Goal: Task Accomplishment & Management: Manage account settings

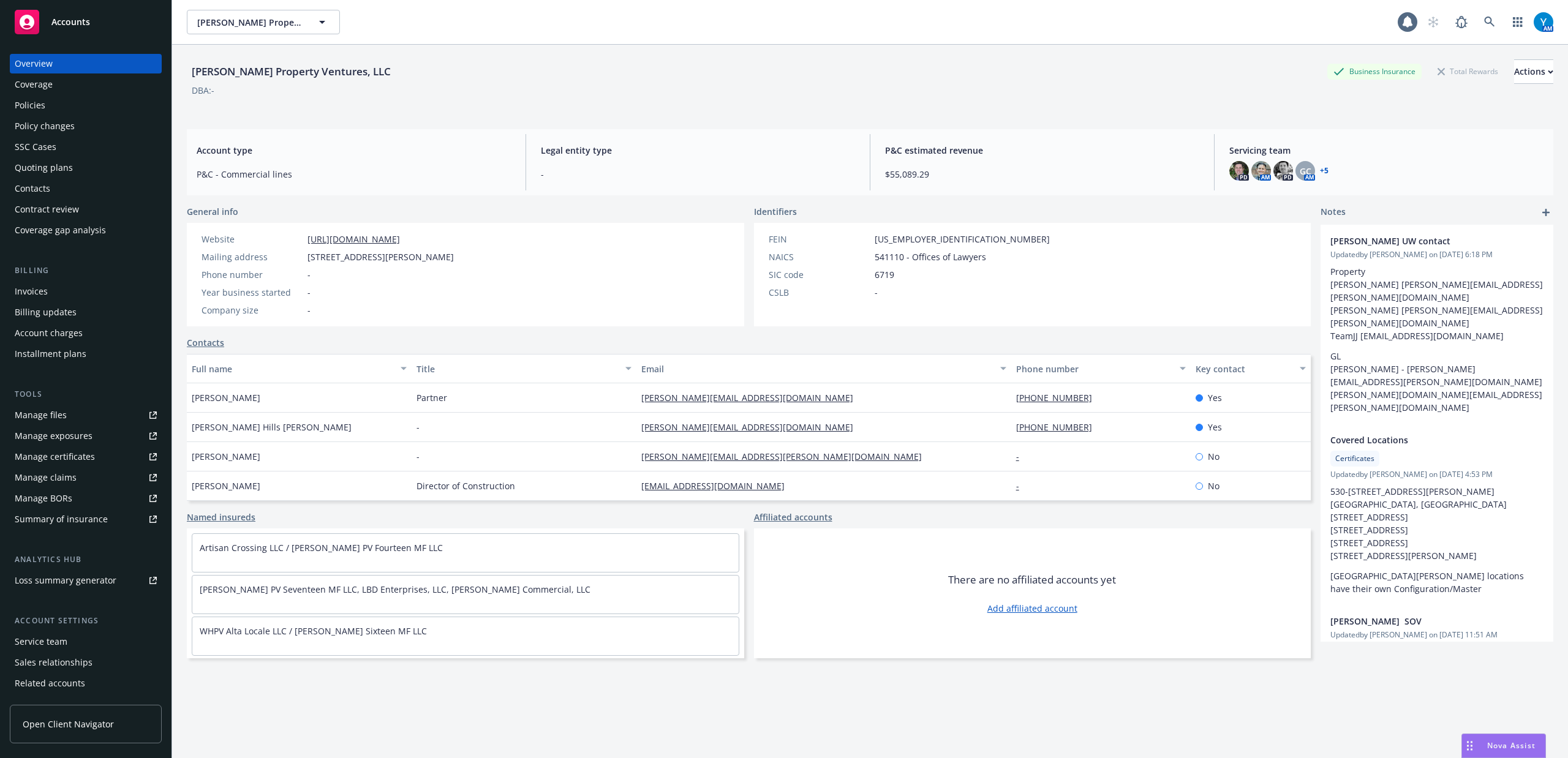
click at [632, 119] on div "Windy Hill Property Ventures, LLC Business Insurance Total Rewards Actions DBA:…" at bounding box center [870, 82] width 1366 height 74
click at [36, 126] on div "Policy changes" at bounding box center [44, 126] width 60 height 19
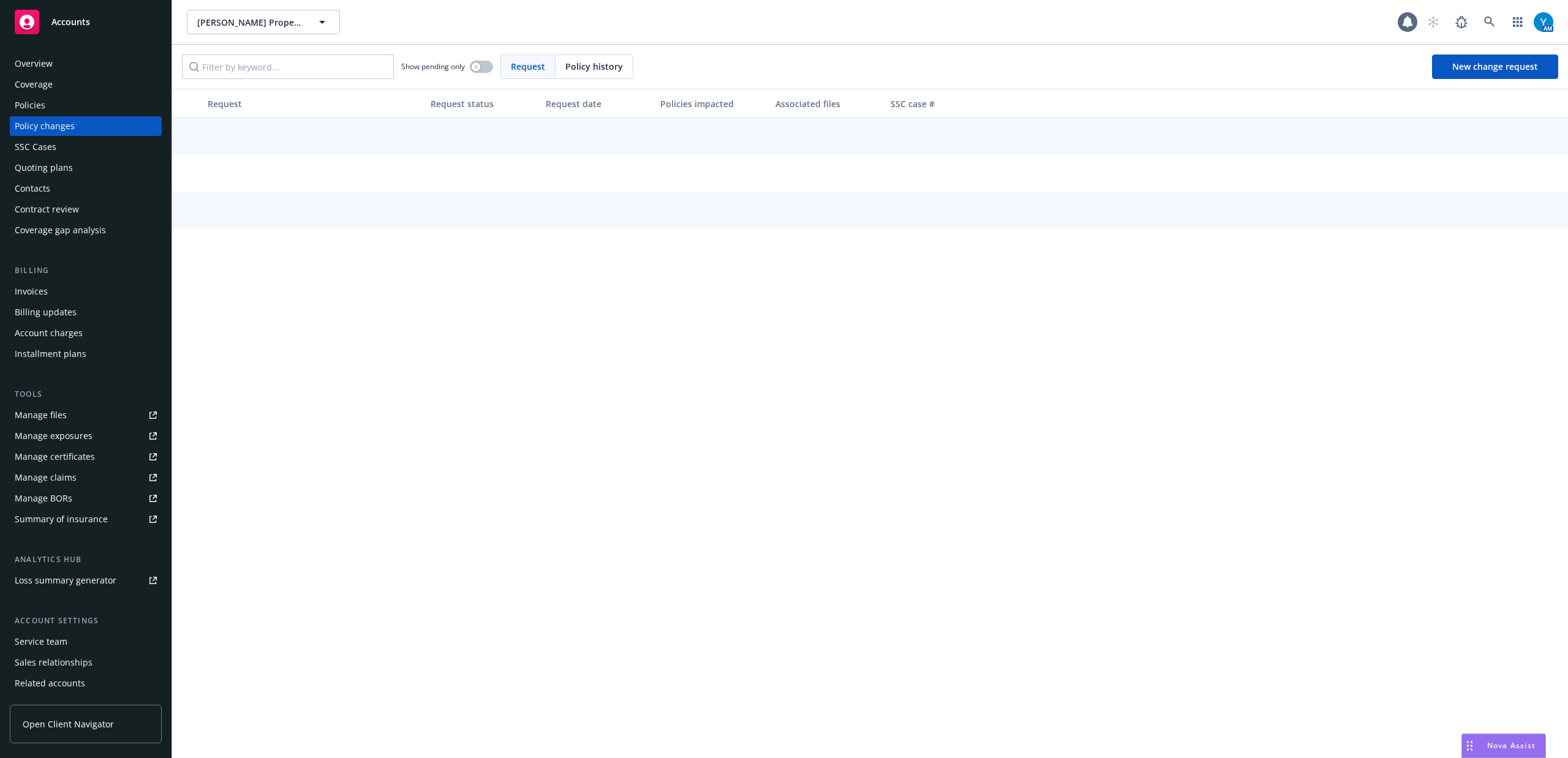
drag, startPoint x: 47, startPoint y: 110, endPoint x: 95, endPoint y: 82, distance: 55.6
click at [47, 109] on div "Policies" at bounding box center [85, 105] width 142 height 19
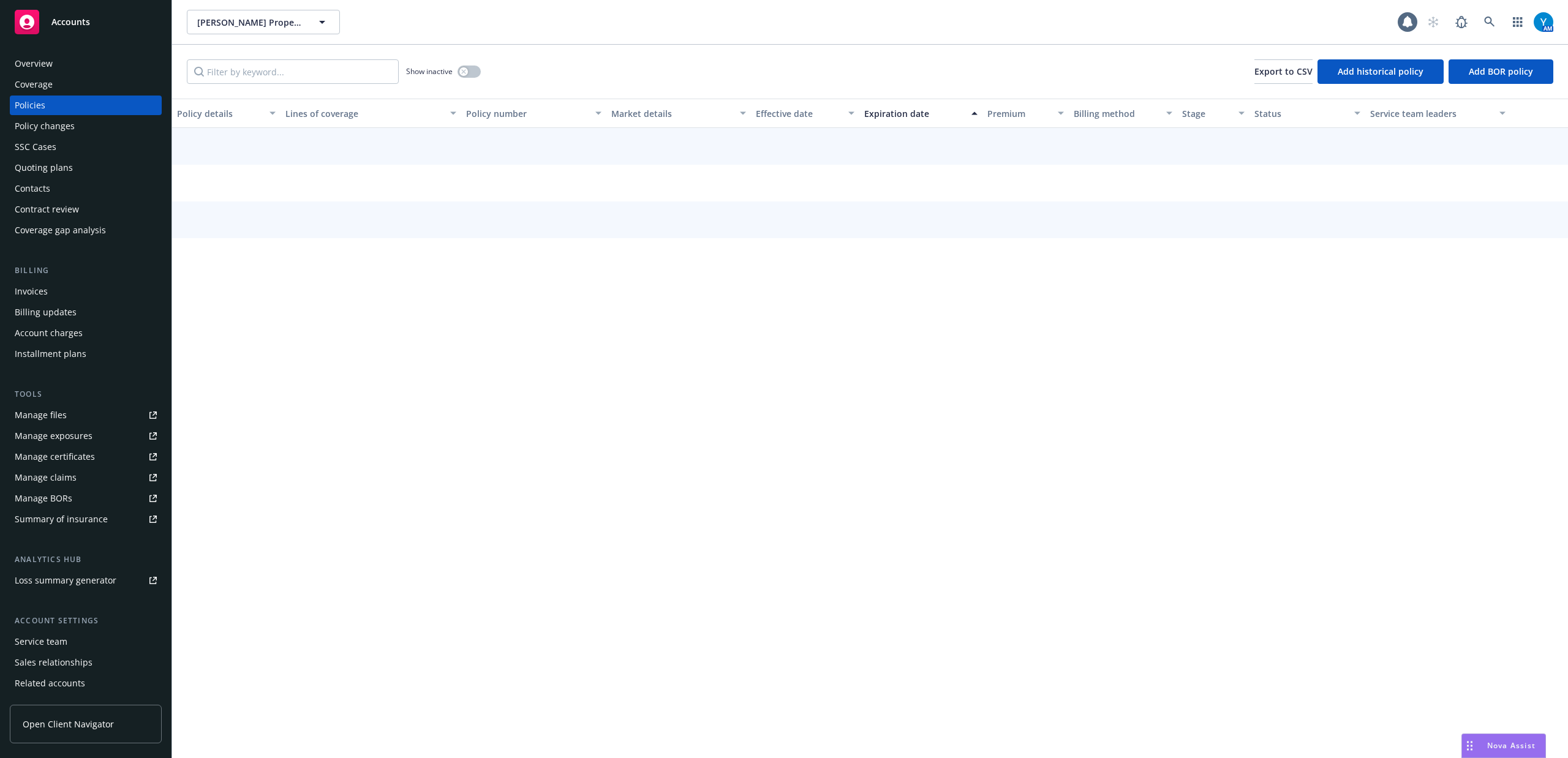
click at [253, 57] on div "Show inactive Export to CSV Add historical policy Add BOR policy" at bounding box center [870, 72] width 1396 height 54
click at [263, 72] on input "Filter by keyword..." at bounding box center [292, 72] width 212 height 25
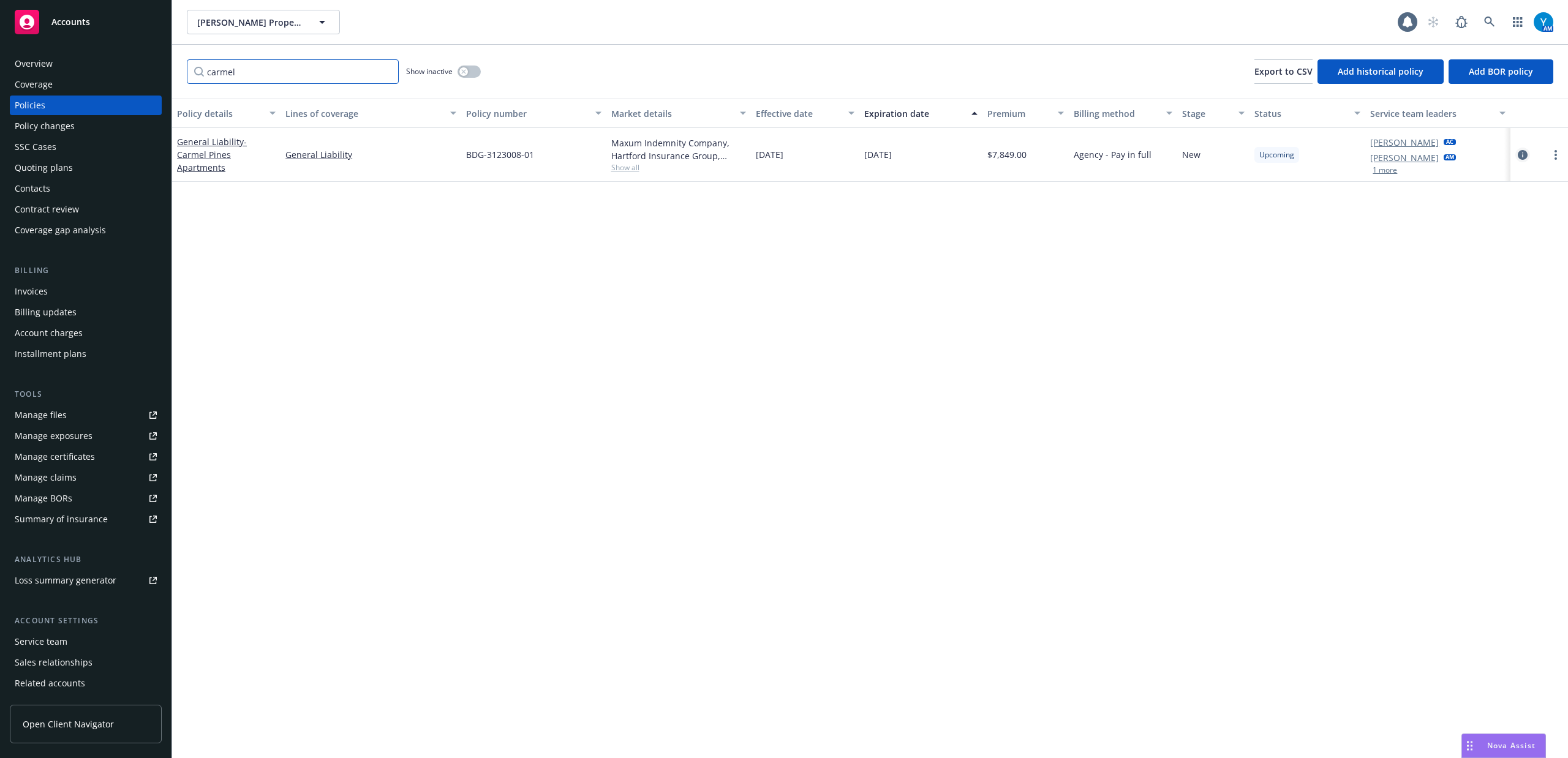
type input "carmel"
click at [1524, 153] on icon "circleInformation" at bounding box center [1522, 155] width 10 height 10
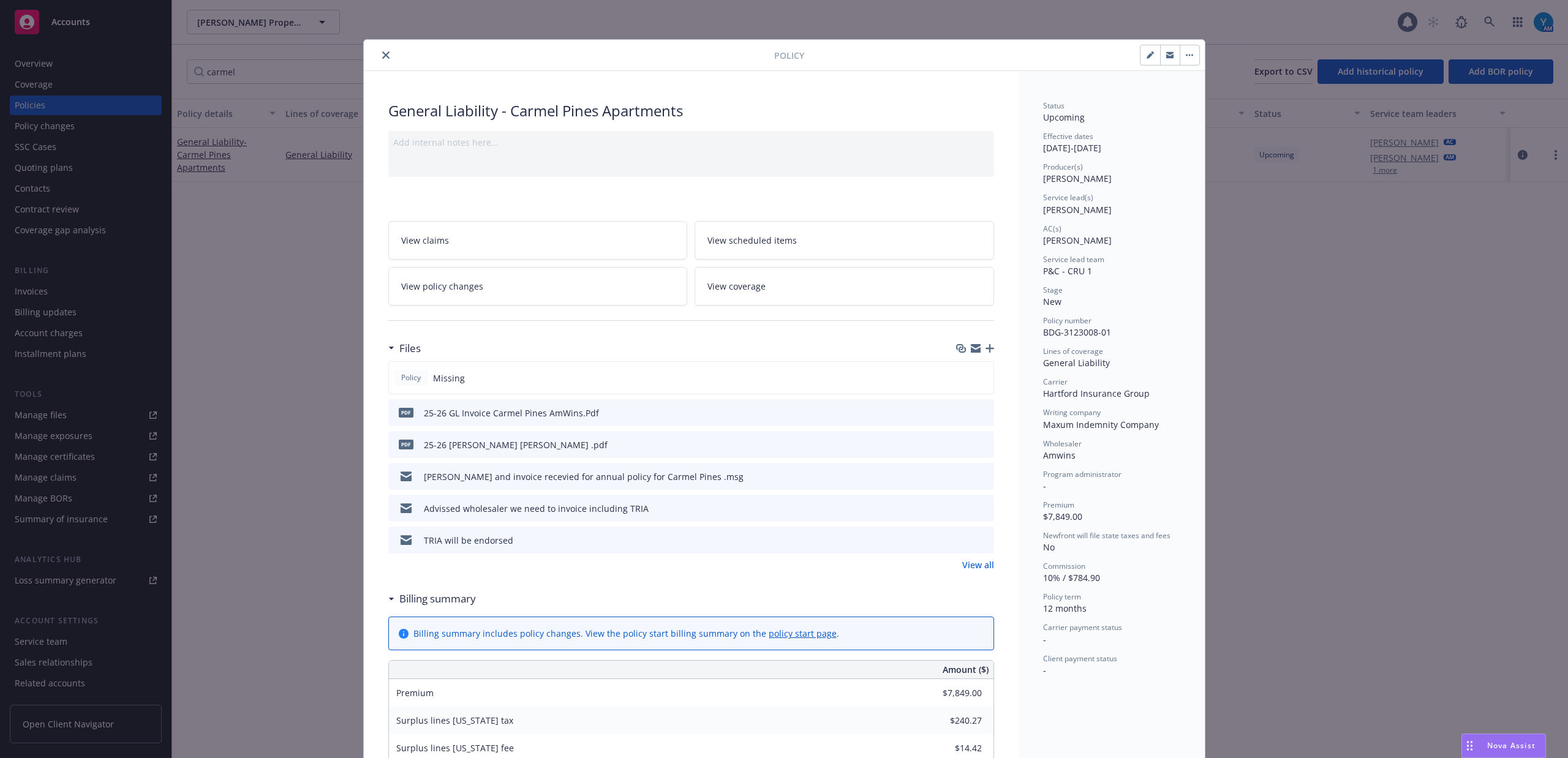
click at [977, 441] on icon "preview file" at bounding box center [982, 443] width 11 height 9
click at [1356, 553] on div "Policy General Liability - Carmel Pines Apartments Add internal notes here... V…" at bounding box center [784, 379] width 1568 height 758
drag, startPoint x: 506, startPoint y: 110, endPoint x: 684, endPoint y: 106, distance: 178.0
click at [684, 106] on div "General Liability - Carmel Pines Apartments" at bounding box center [691, 111] width 605 height 21
copy div "Carmel Pines Apartments"
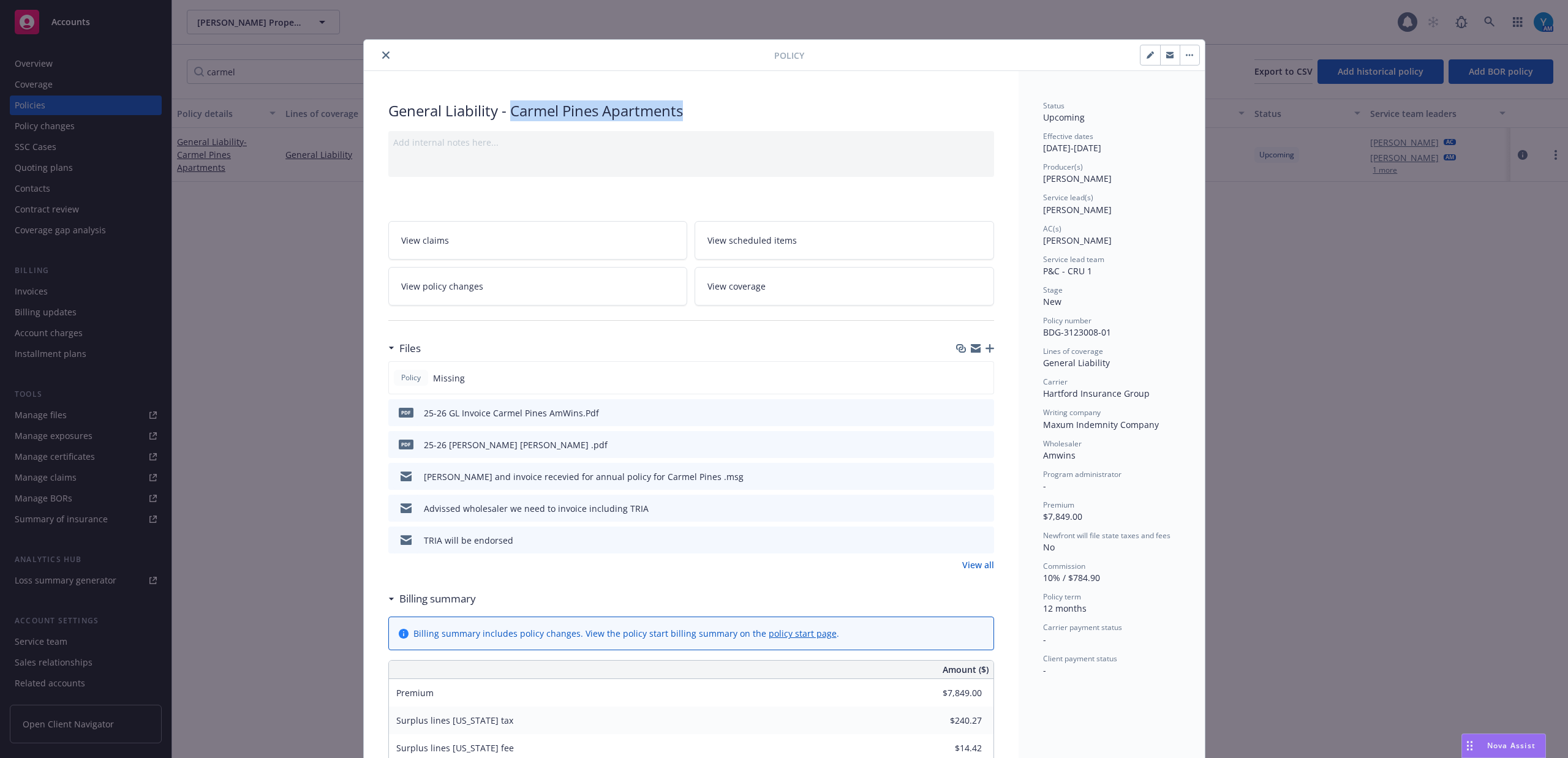
copy div "Carmel Pines Apartments"
click at [978, 439] on icon "preview file" at bounding box center [982, 443] width 11 height 9
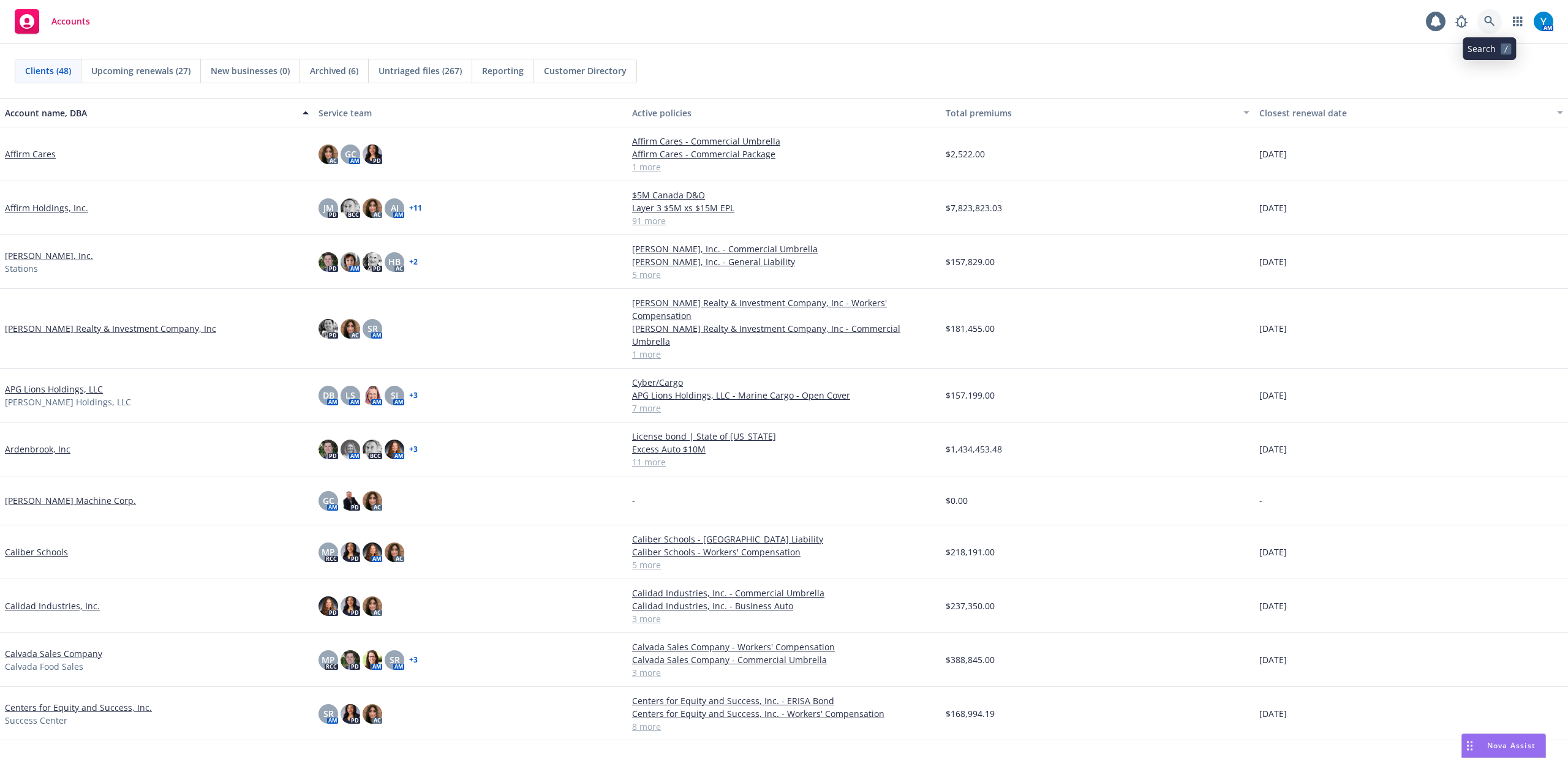
click at [1493, 18] on icon at bounding box center [1489, 22] width 11 height 11
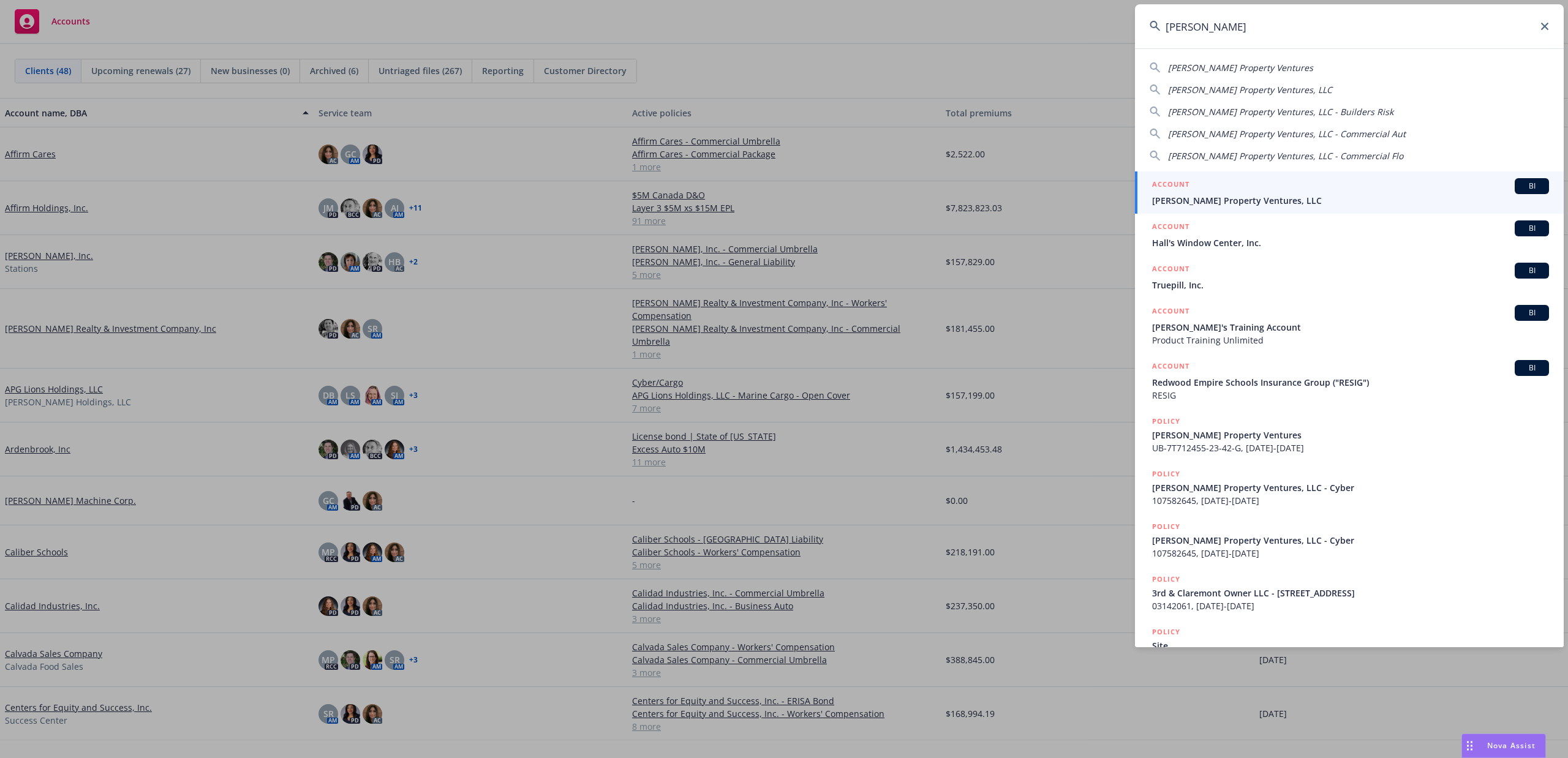
type input "windy hill"
click at [1257, 192] on div "ACCOUNT BI" at bounding box center [1350, 186] width 397 height 16
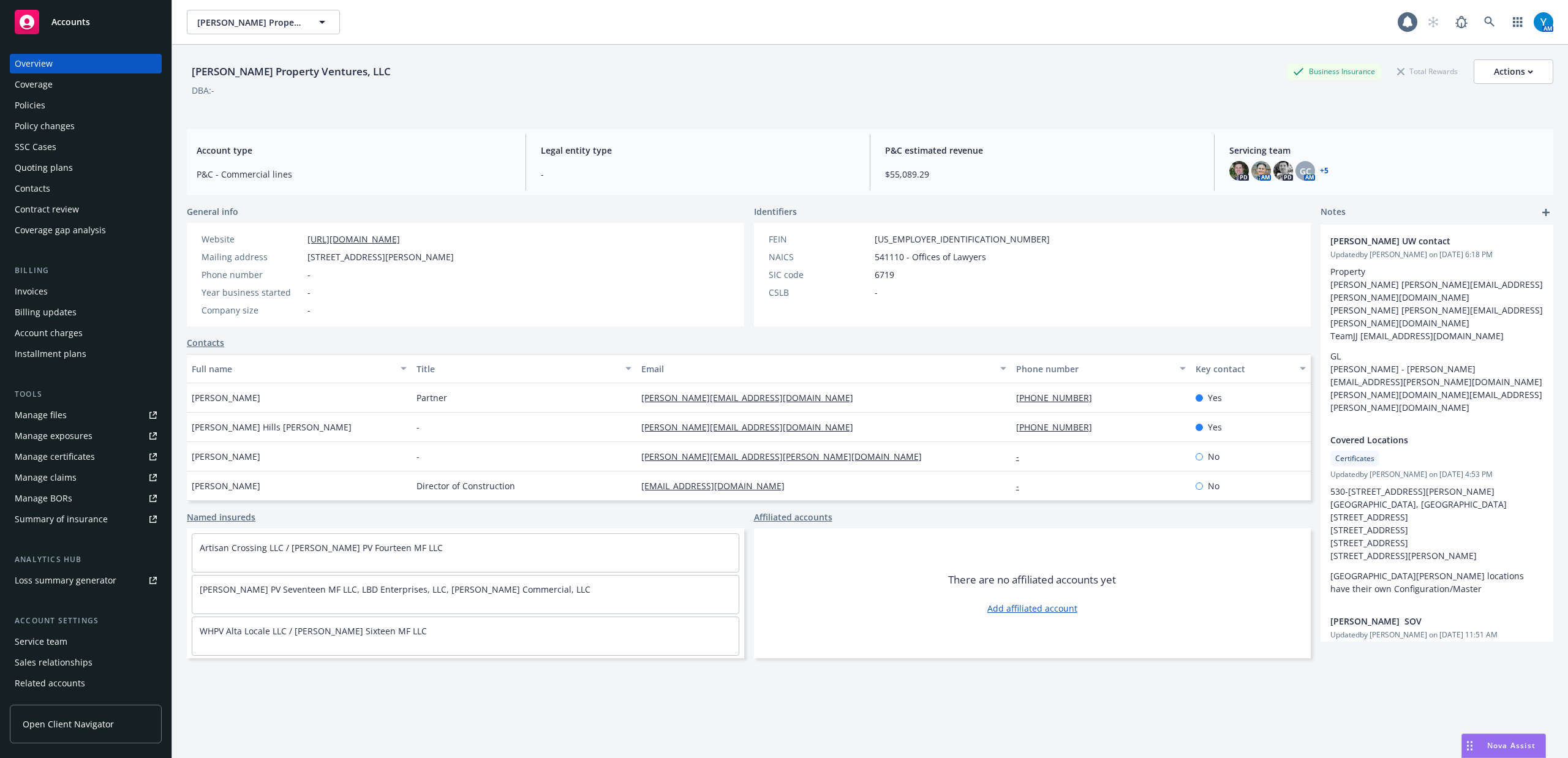
click at [81, 96] on div "Policies" at bounding box center [85, 105] width 142 height 19
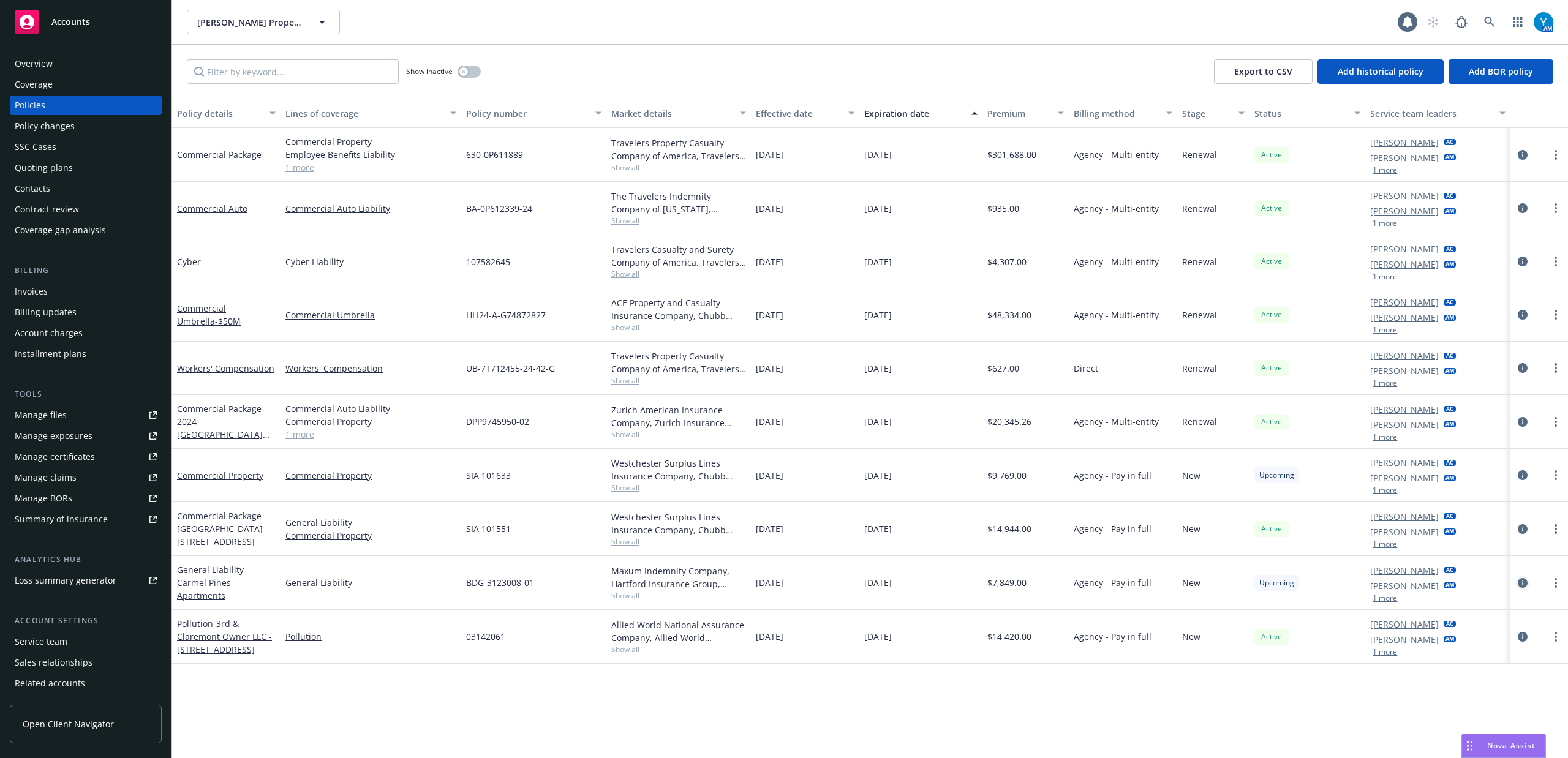
click at [1519, 588] on icon "circleInformation" at bounding box center [1522, 583] width 10 height 10
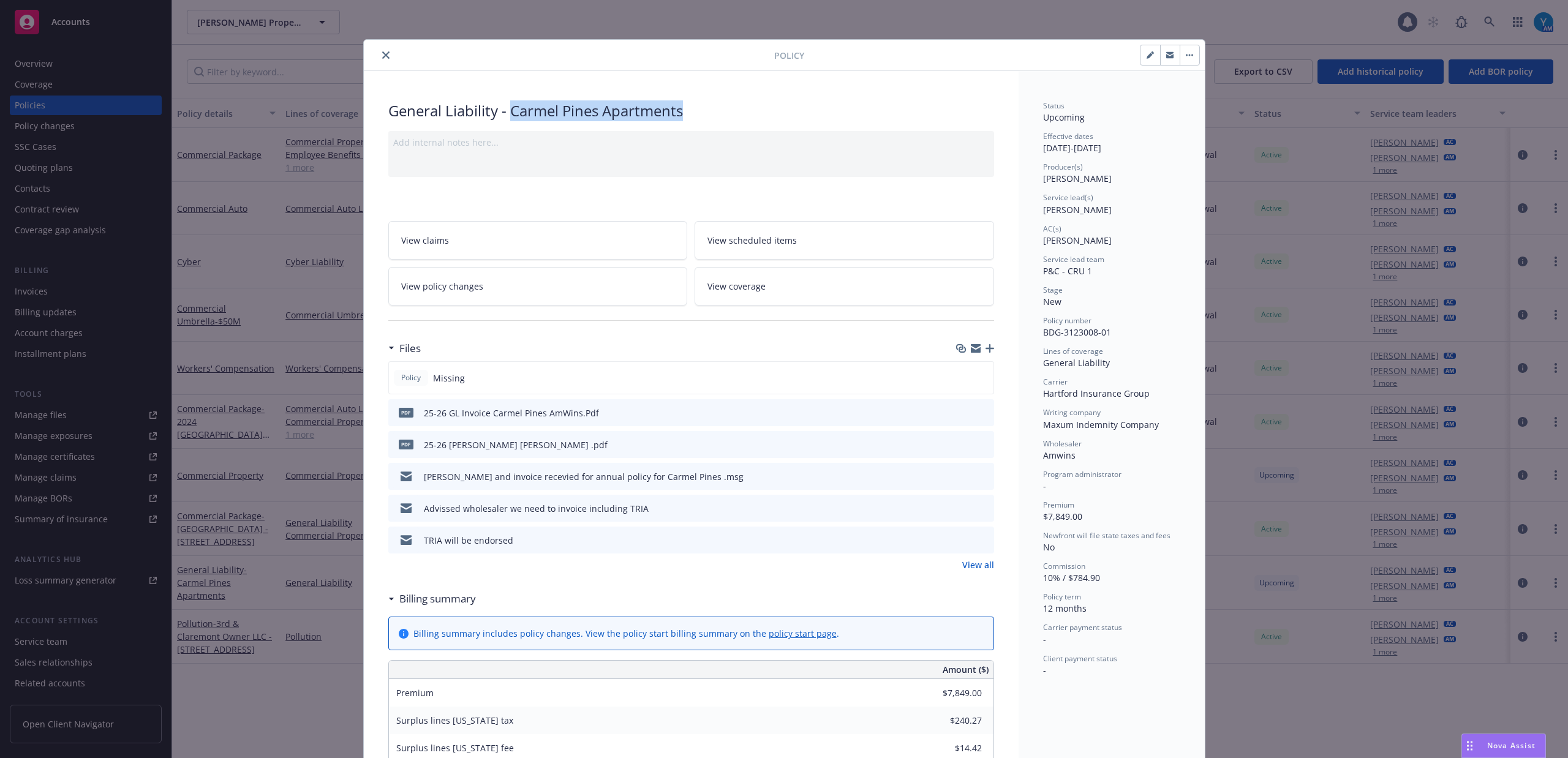
drag, startPoint x: 505, startPoint y: 112, endPoint x: 696, endPoint y: 111, distance: 191.0
click at [696, 111] on div "General Liability - Carmel Pines Apartments" at bounding box center [691, 111] width 605 height 21
copy div "Carmel Pines Apartments"
click at [382, 54] on icon "close" at bounding box center [385, 54] width 7 height 7
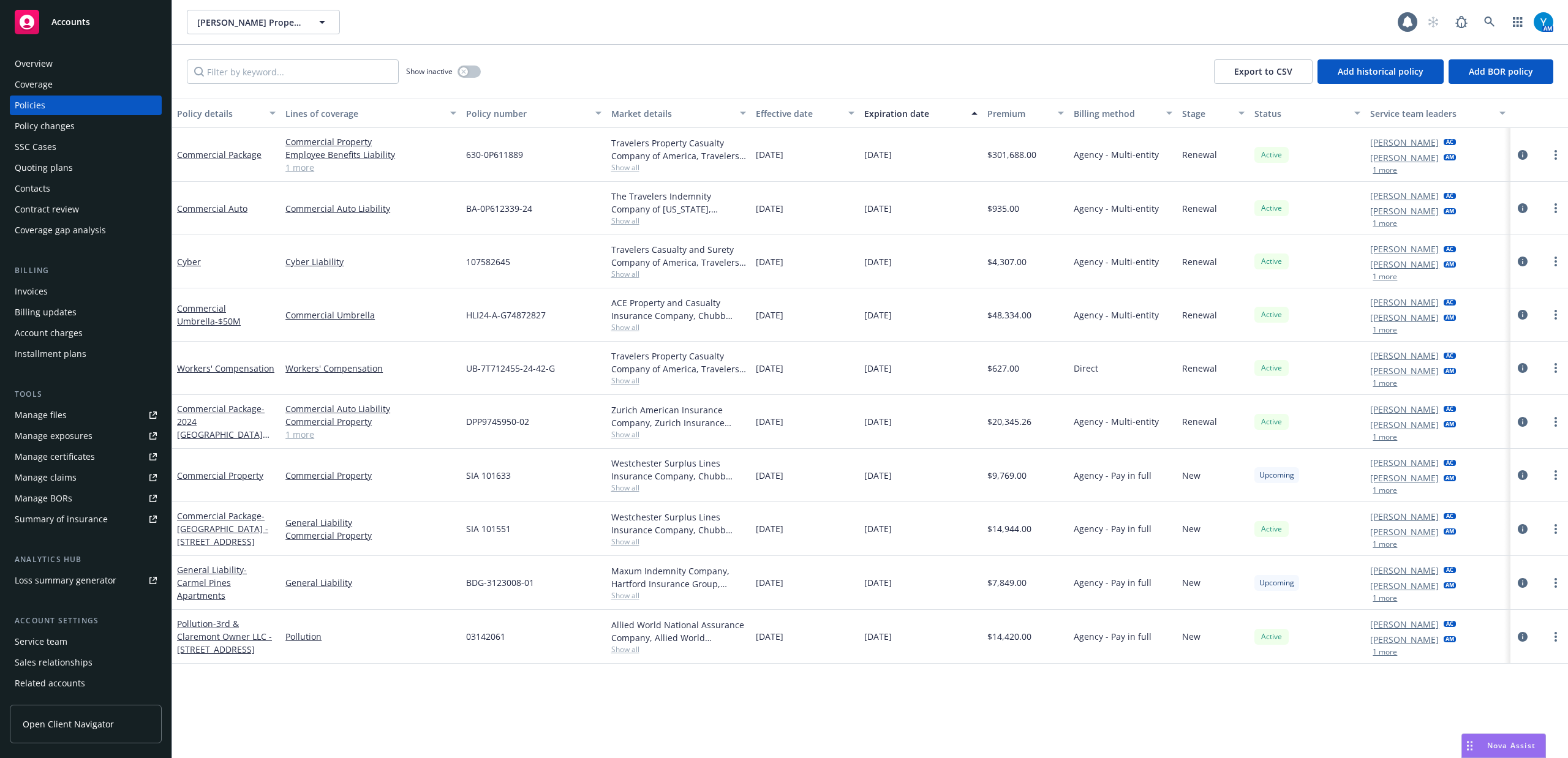
click at [44, 128] on div "Policy changes" at bounding box center [44, 126] width 60 height 19
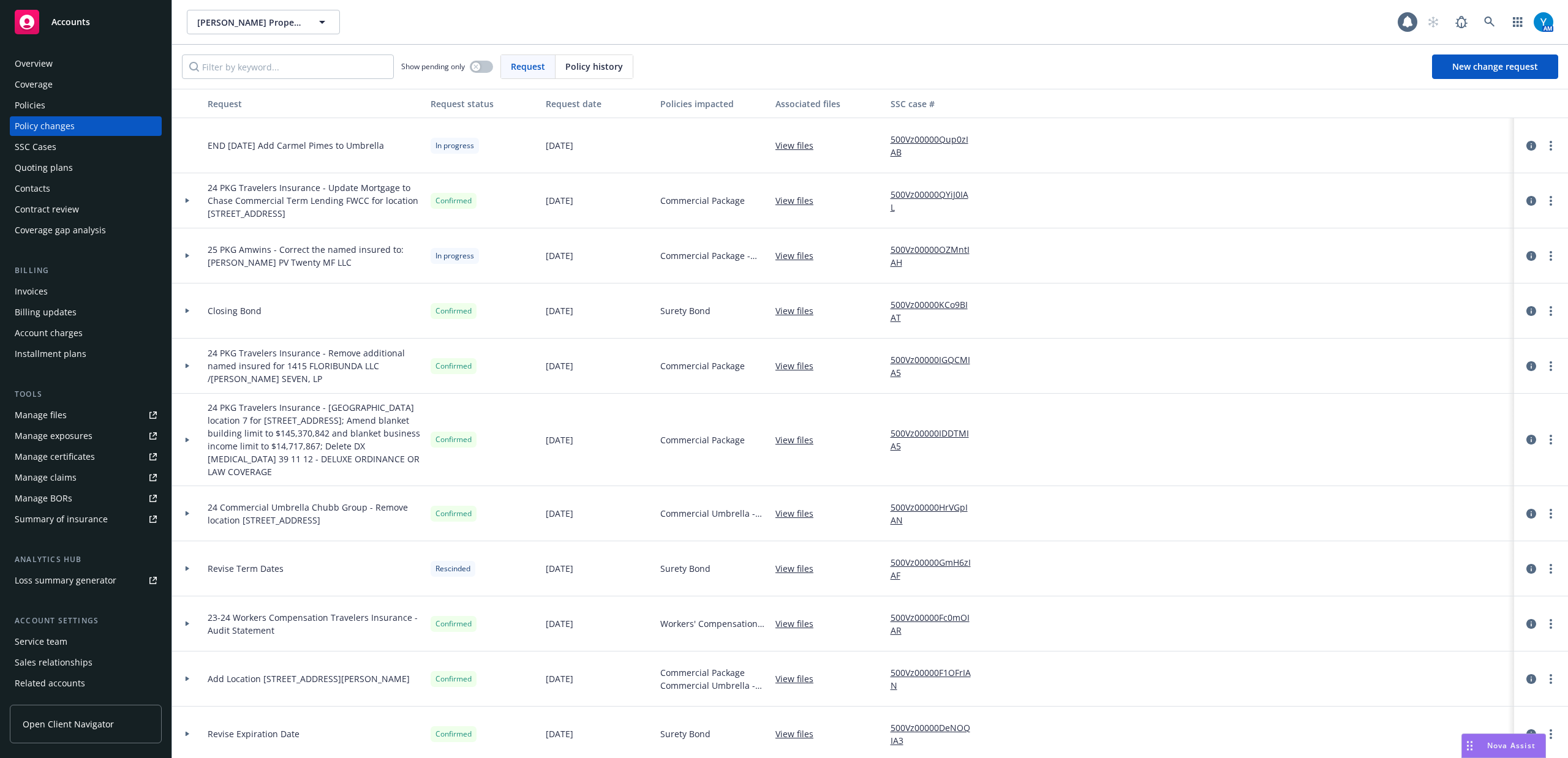
click at [25, 106] on div "Policies" at bounding box center [30, 105] width 31 height 19
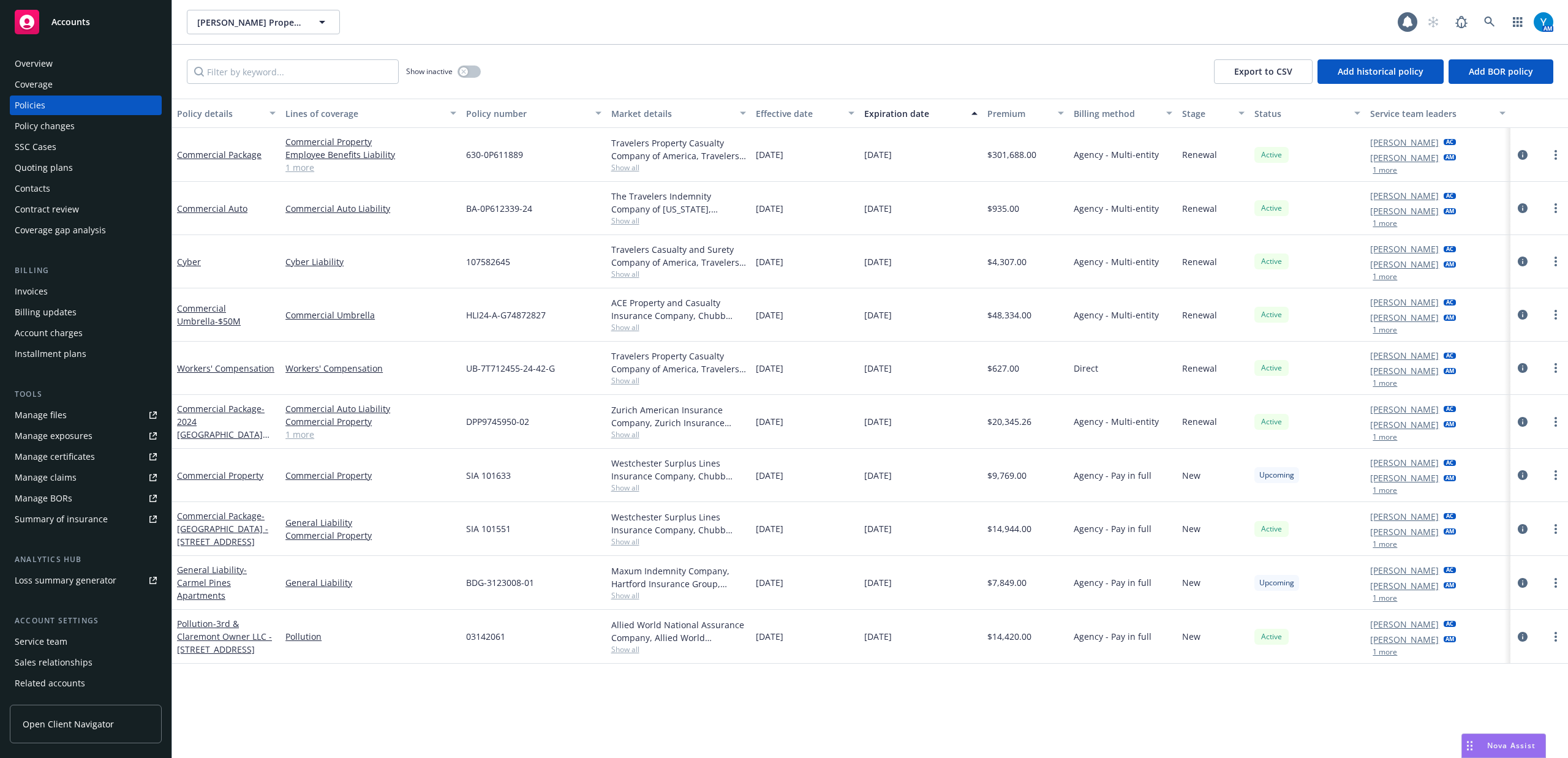
click at [64, 171] on div "Quoting plans" at bounding box center [43, 167] width 58 height 19
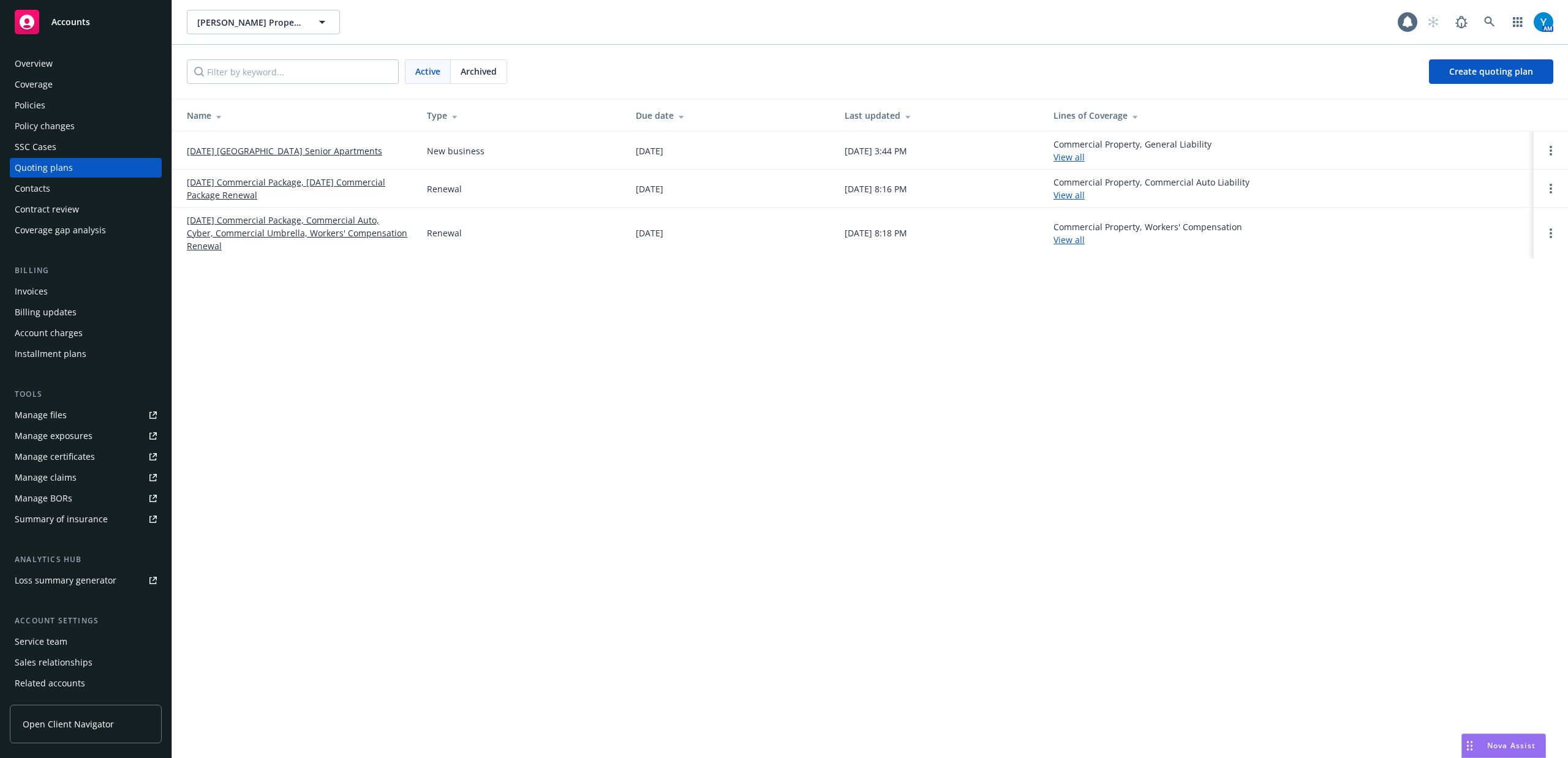
click at [295, 150] on link "[DATE] [GEOGRAPHIC_DATA] Senior Apartments" at bounding box center [284, 150] width 195 height 13
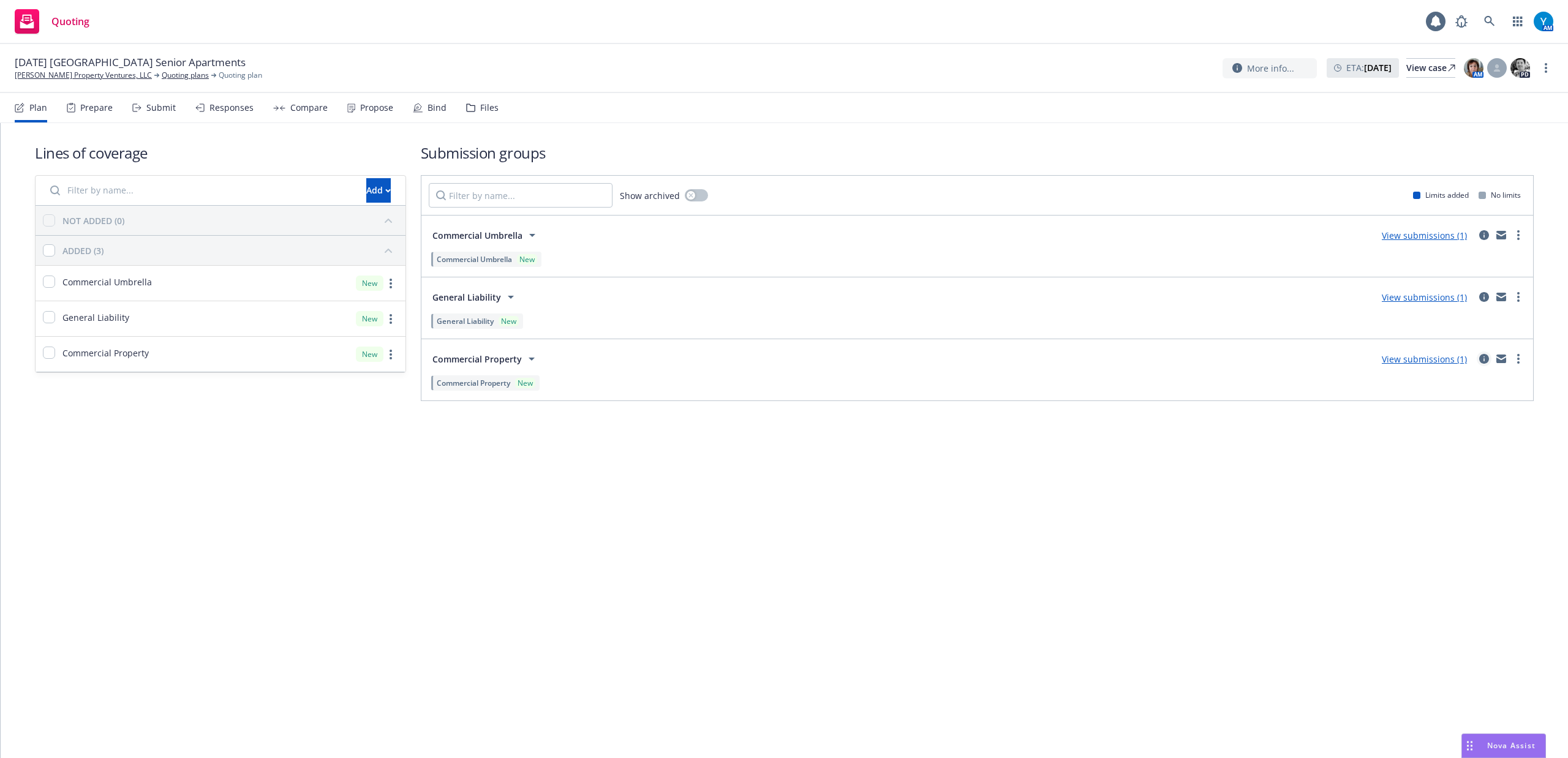
click at [1483, 357] on icon "circleInformation" at bounding box center [1484, 359] width 10 height 10
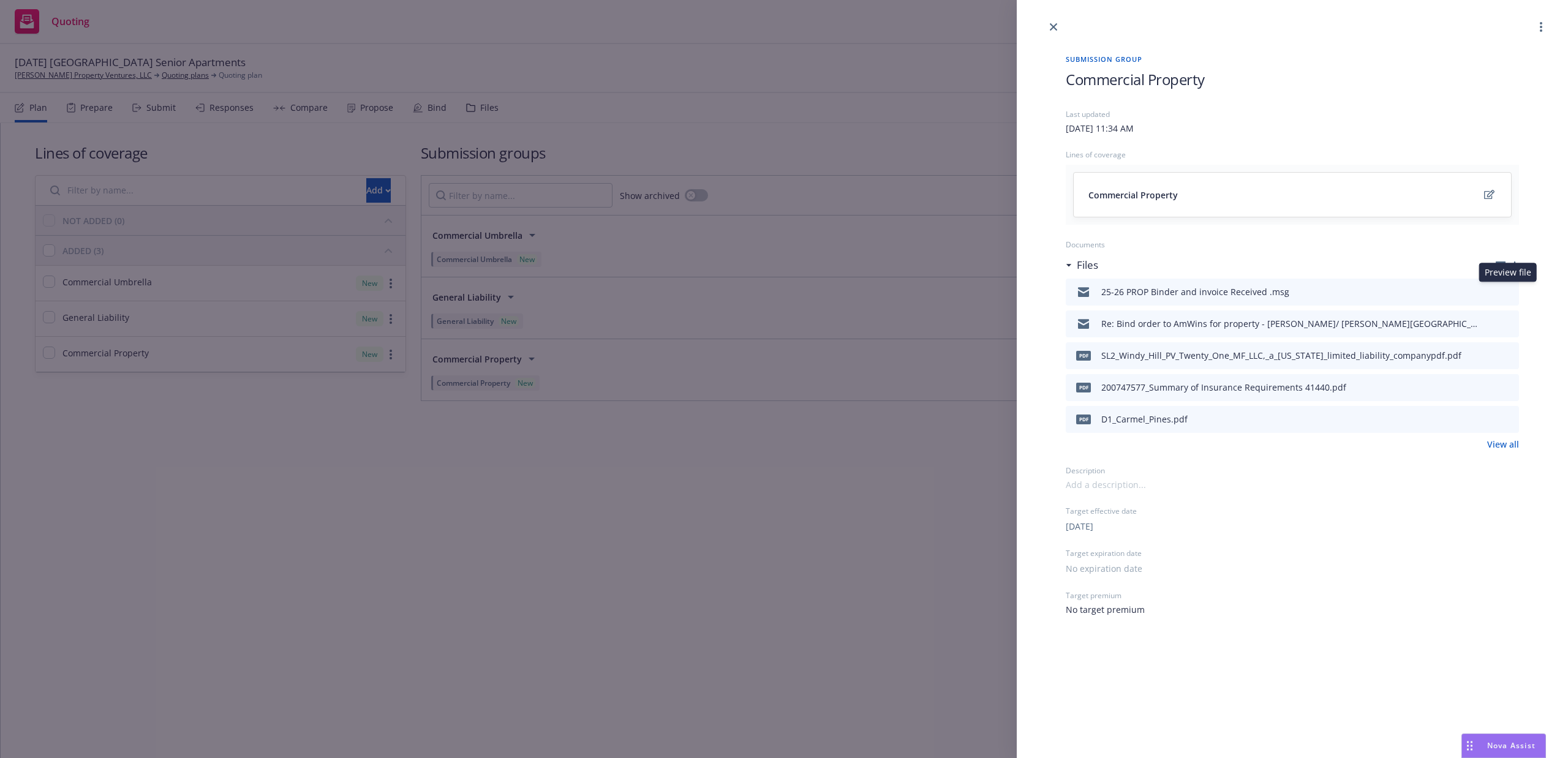
click at [1507, 291] on icon "preview file" at bounding box center [1507, 291] width 11 height 9
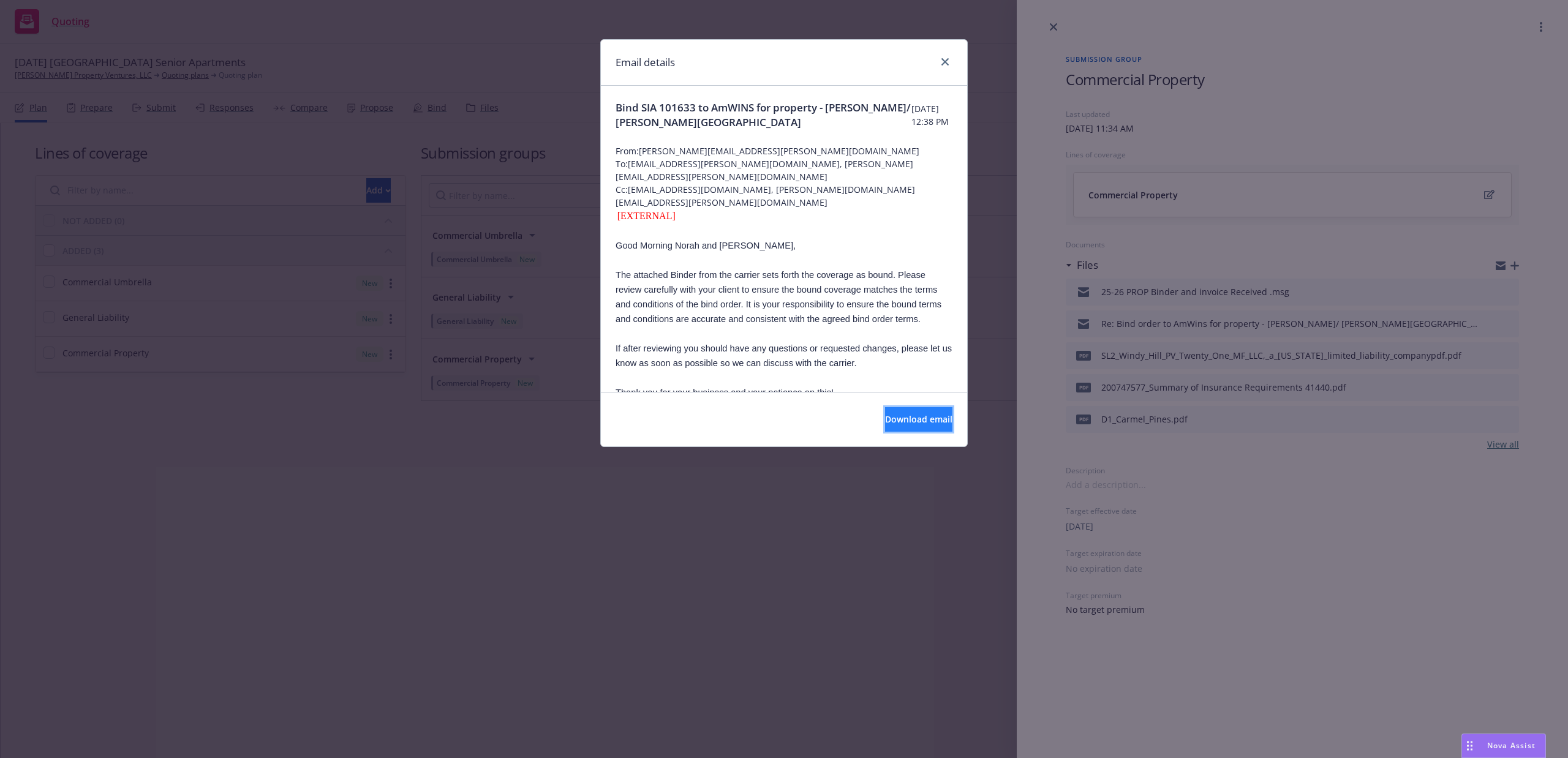
click at [885, 422] on span "Download email" at bounding box center [918, 419] width 67 height 12
click at [950, 63] on link "close" at bounding box center [945, 61] width 15 height 15
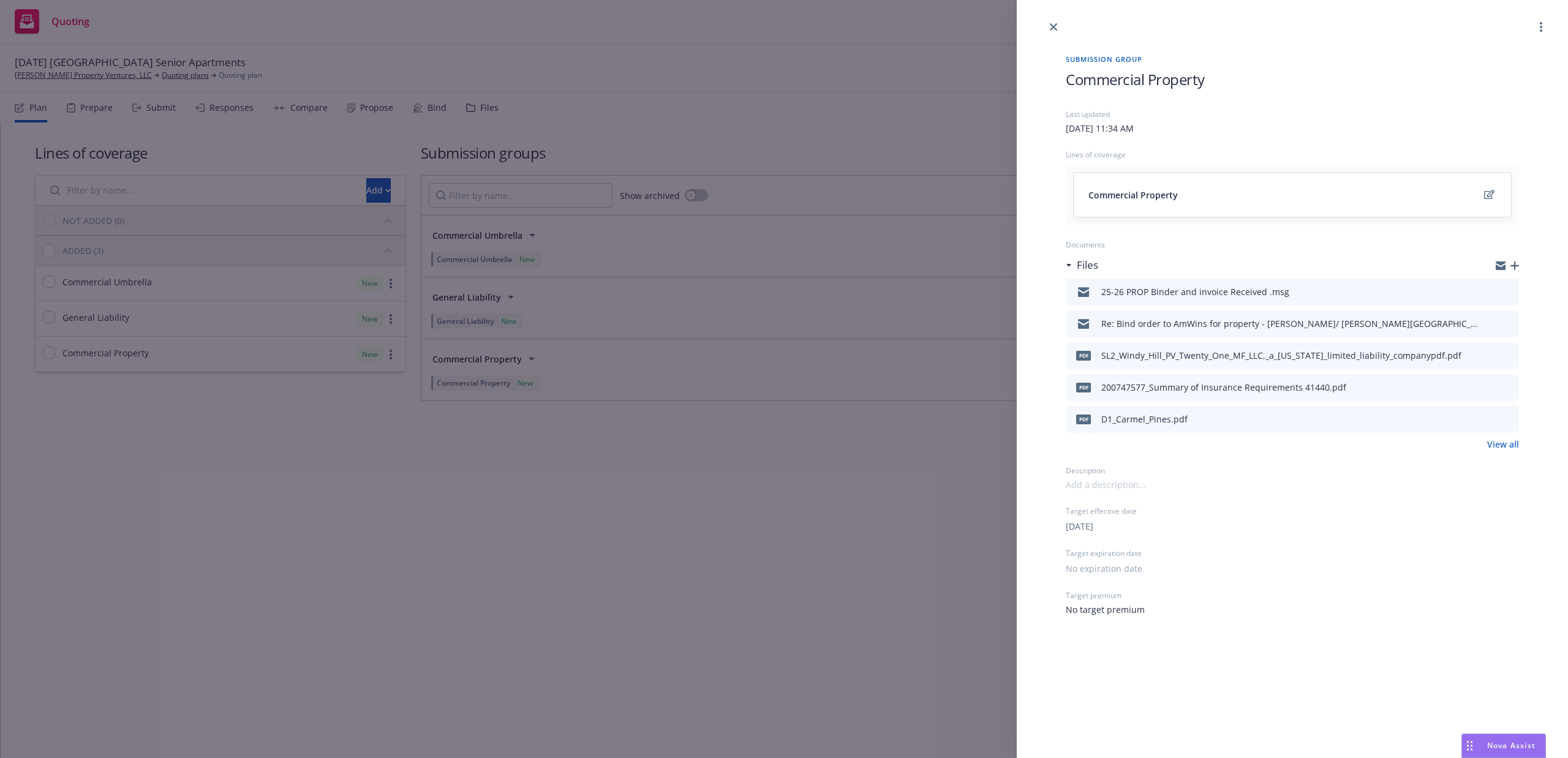
click at [114, 105] on div "Submission group Commercial Property Last updated [DATE] 11:34 AM Lines of cove…" at bounding box center [784, 379] width 1568 height 758
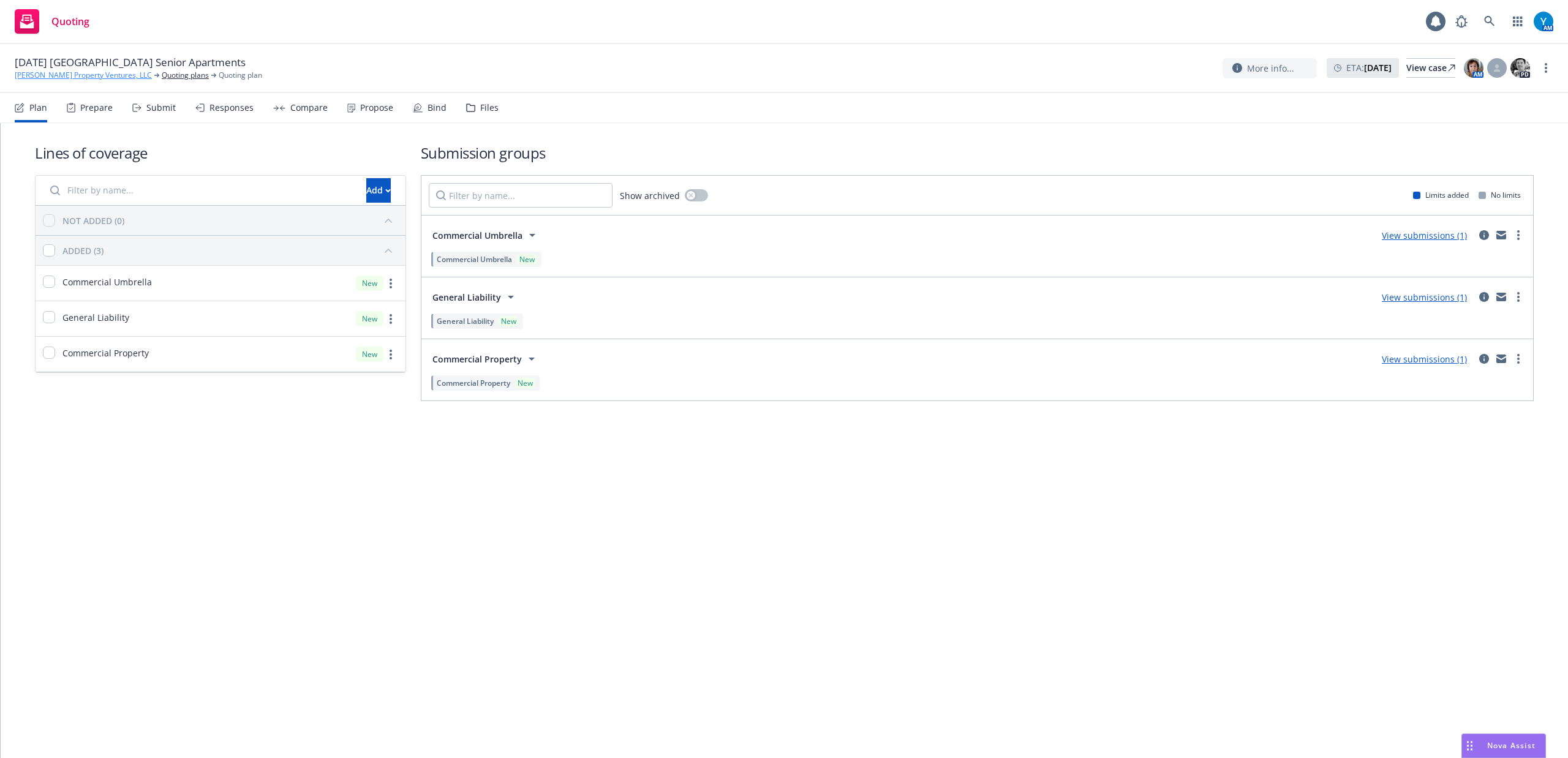
click at [106, 74] on link "[PERSON_NAME] Property Ventures, LLC" at bounding box center [83, 75] width 137 height 11
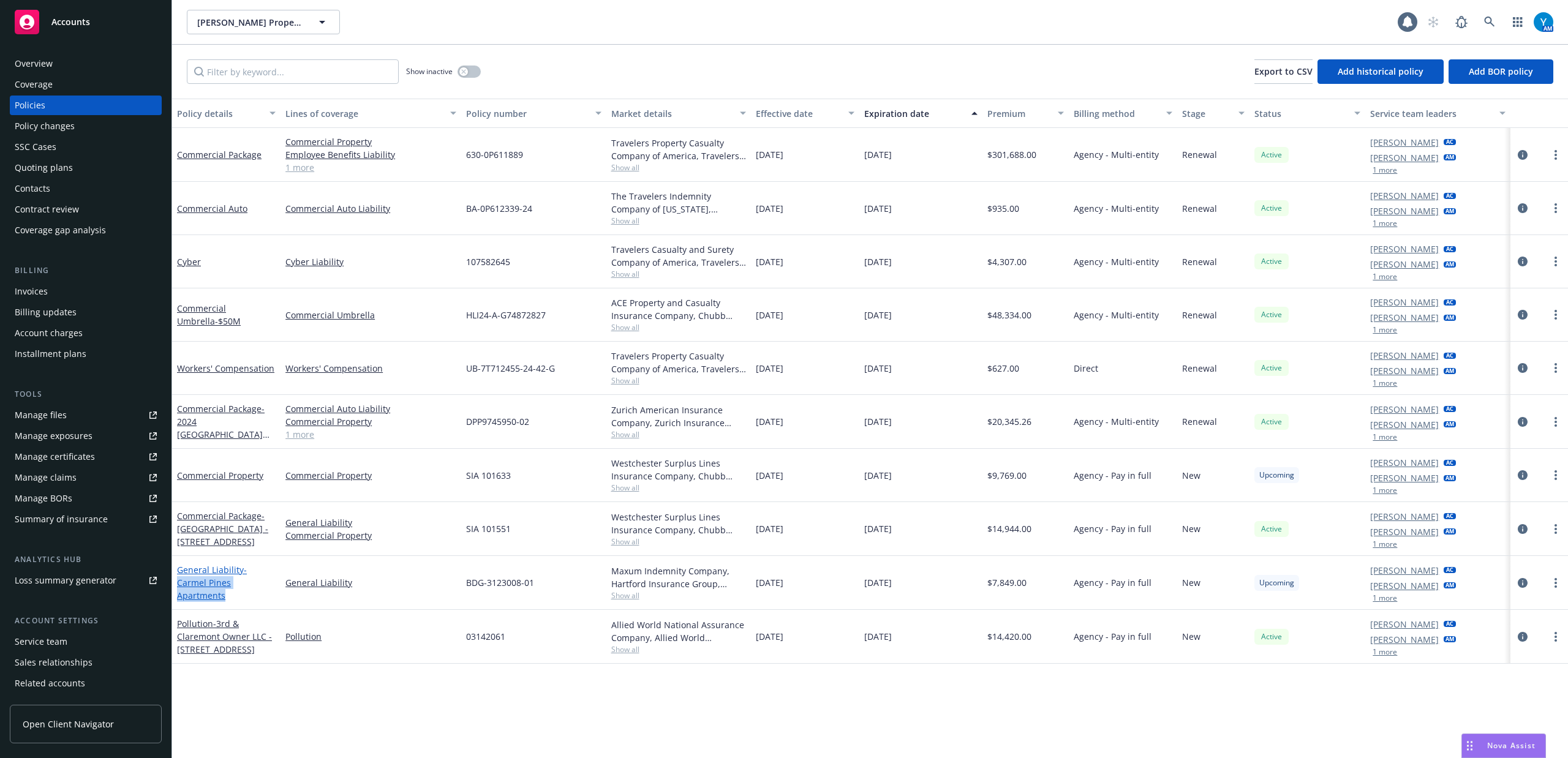
drag, startPoint x: 229, startPoint y: 599, endPoint x: 180, endPoint y: 586, distance: 50.7
click at [180, 586] on div "General Liability - Carmel Pines Apartments" at bounding box center [226, 583] width 98 height 39
copy span "Carmel Pines Apartments"
click at [1522, 477] on icon "circleInformation" at bounding box center [1522, 475] width 10 height 10
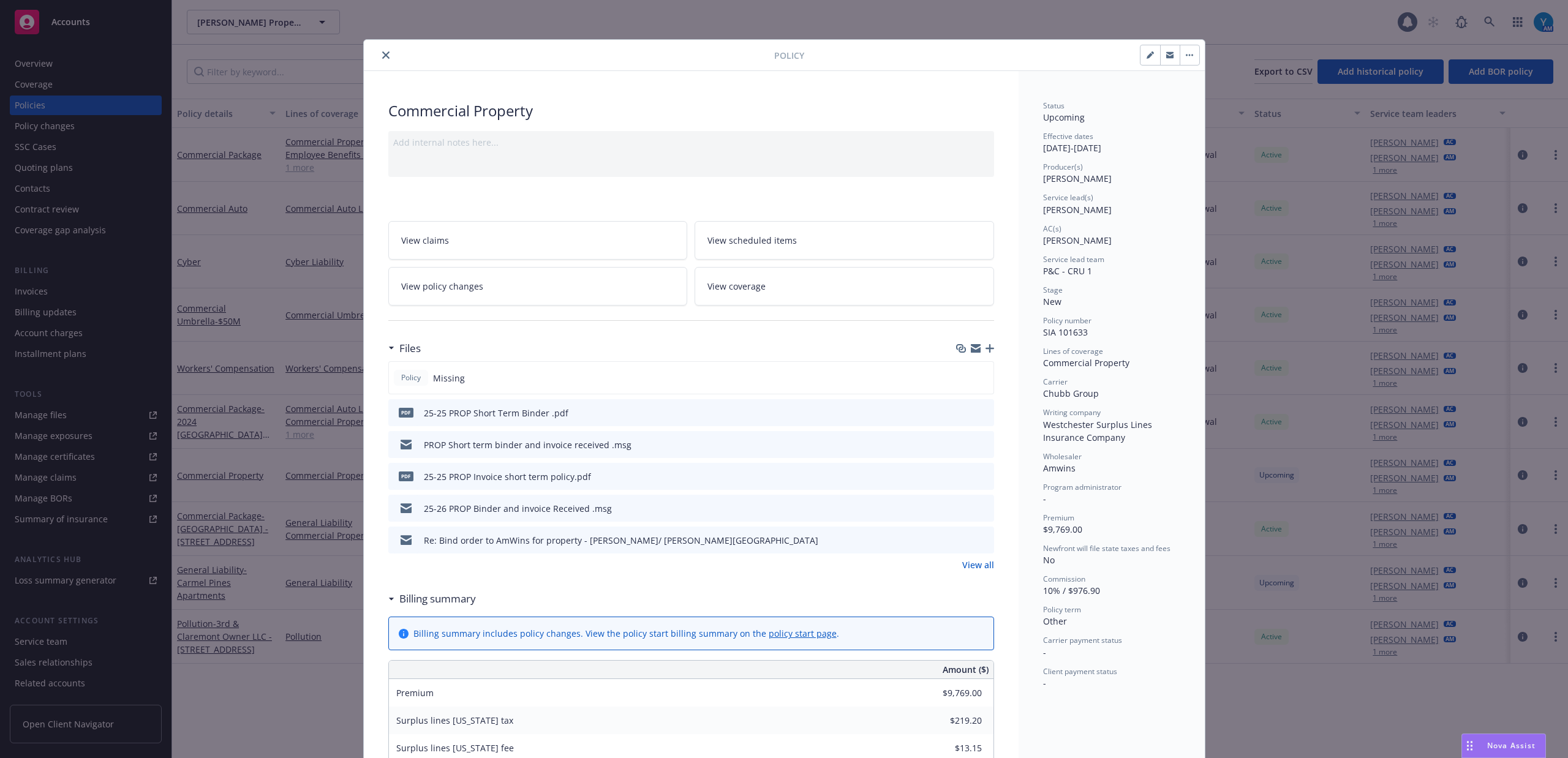
click at [1146, 57] on icon "button" at bounding box center [1149, 56] width 6 height 6
select select "NEW"
select select "other"
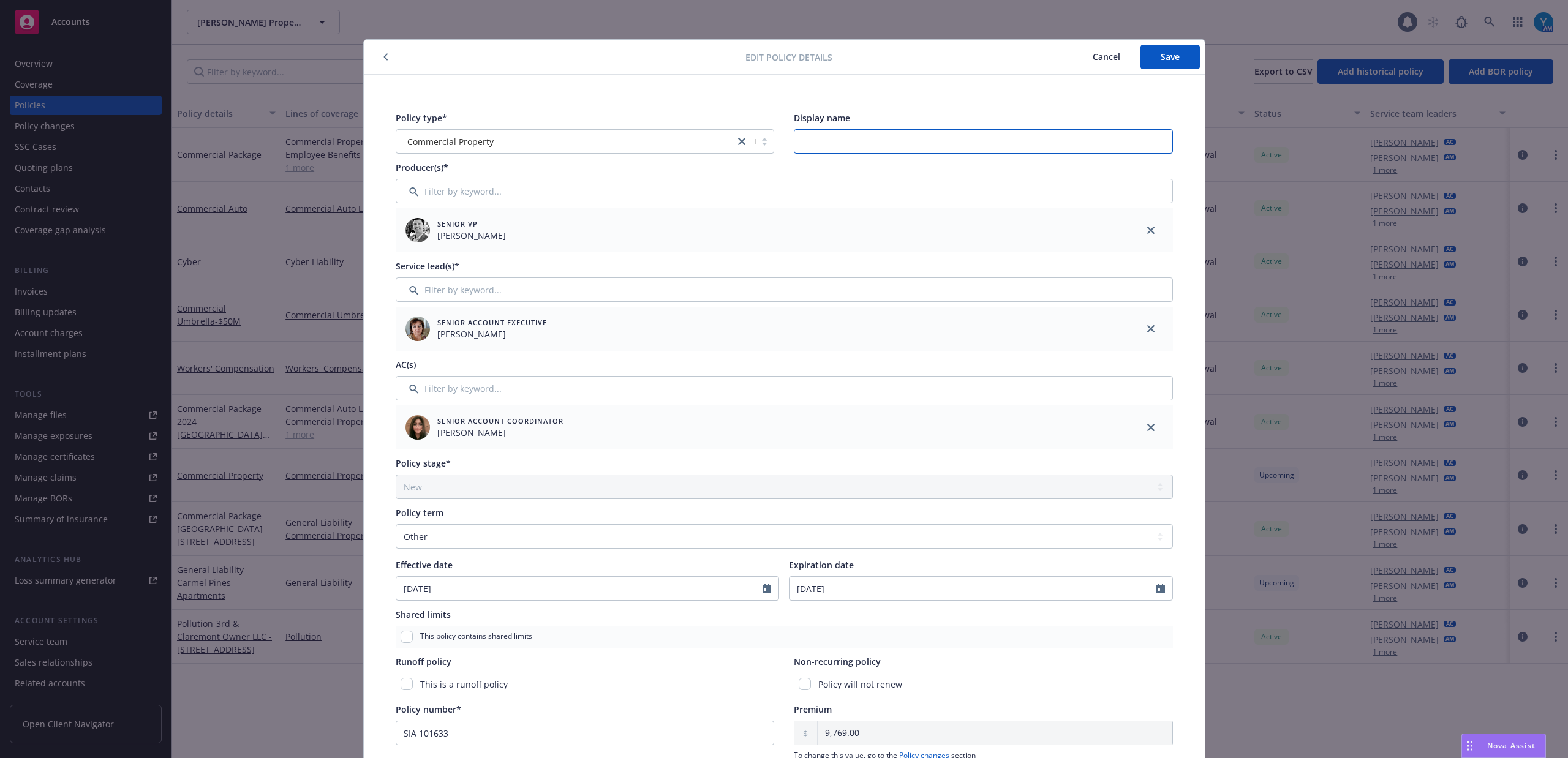
click at [843, 141] on input "Display name" at bounding box center [983, 142] width 379 height 25
paste input "Carmel Pines Apartments"
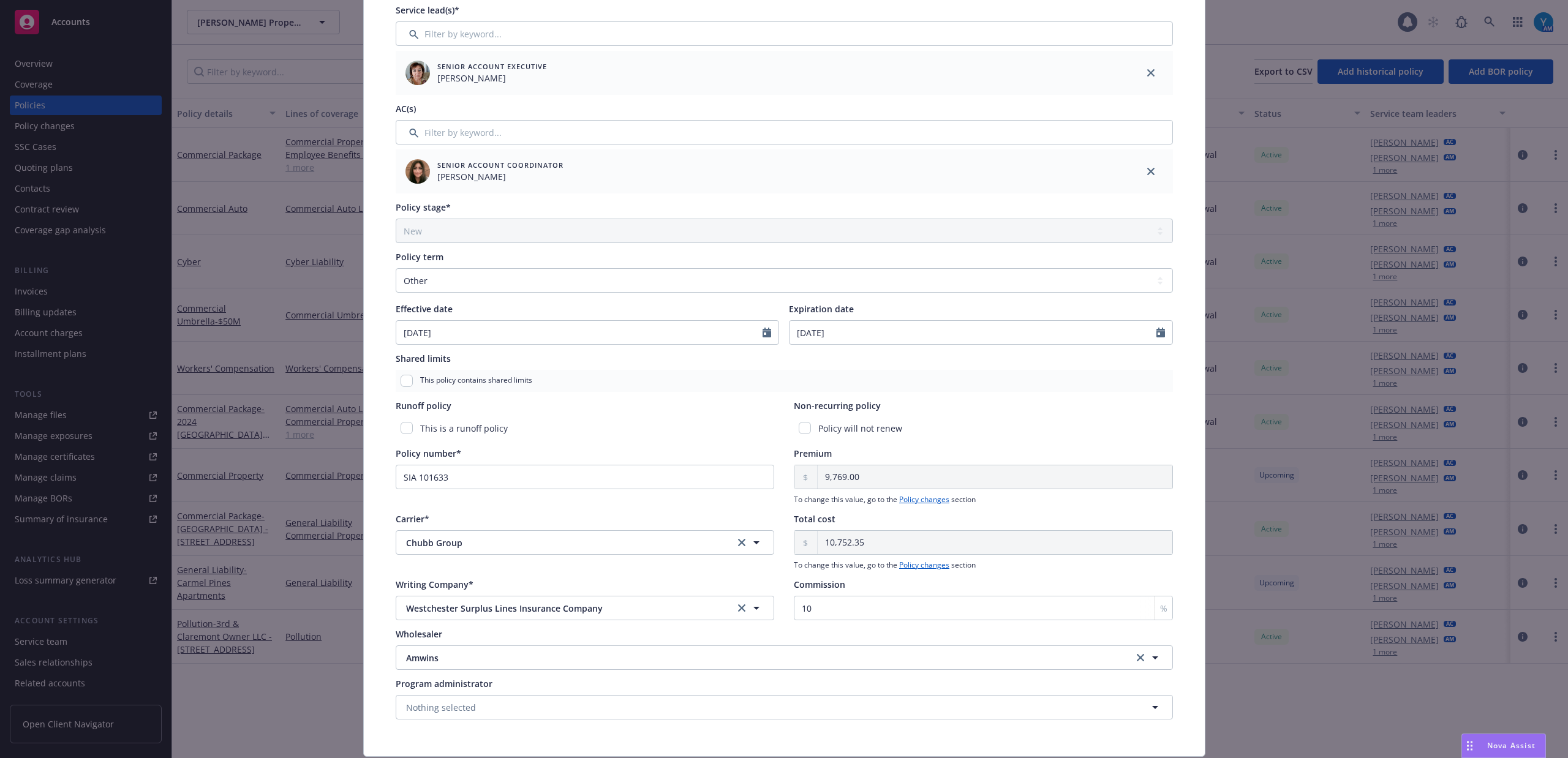
scroll to position [295, 0]
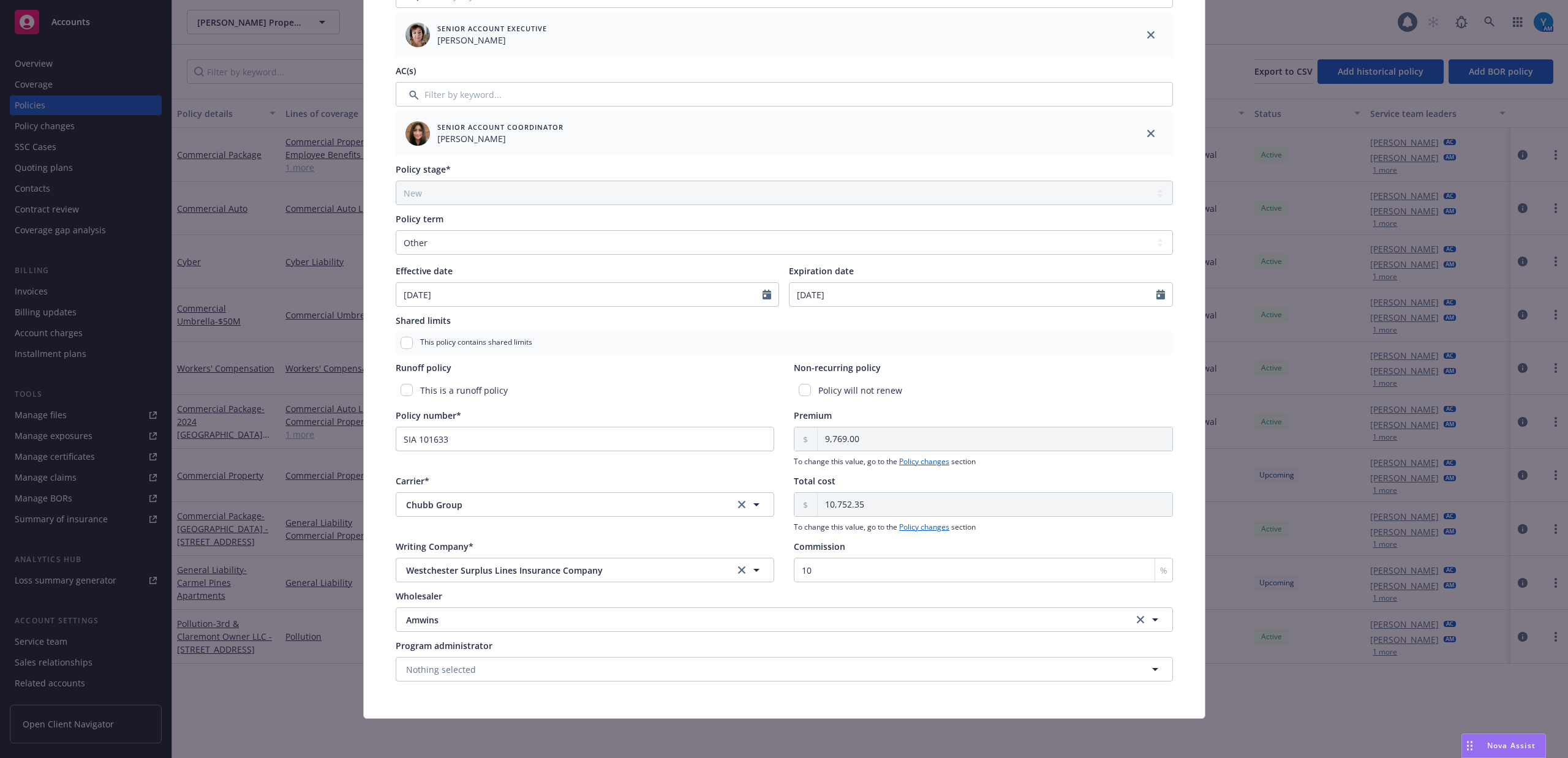
type input "Carmel Pines Apartments"
click at [468, 566] on span "Westchester Surplus Lines Insurance Company" at bounding box center [560, 570] width 308 height 13
type input "special"
click at [738, 502] on icon "clear selection" at bounding box center [741, 504] width 7 height 7
click at [483, 564] on button "Nothing selected" at bounding box center [584, 570] width 379 height 25
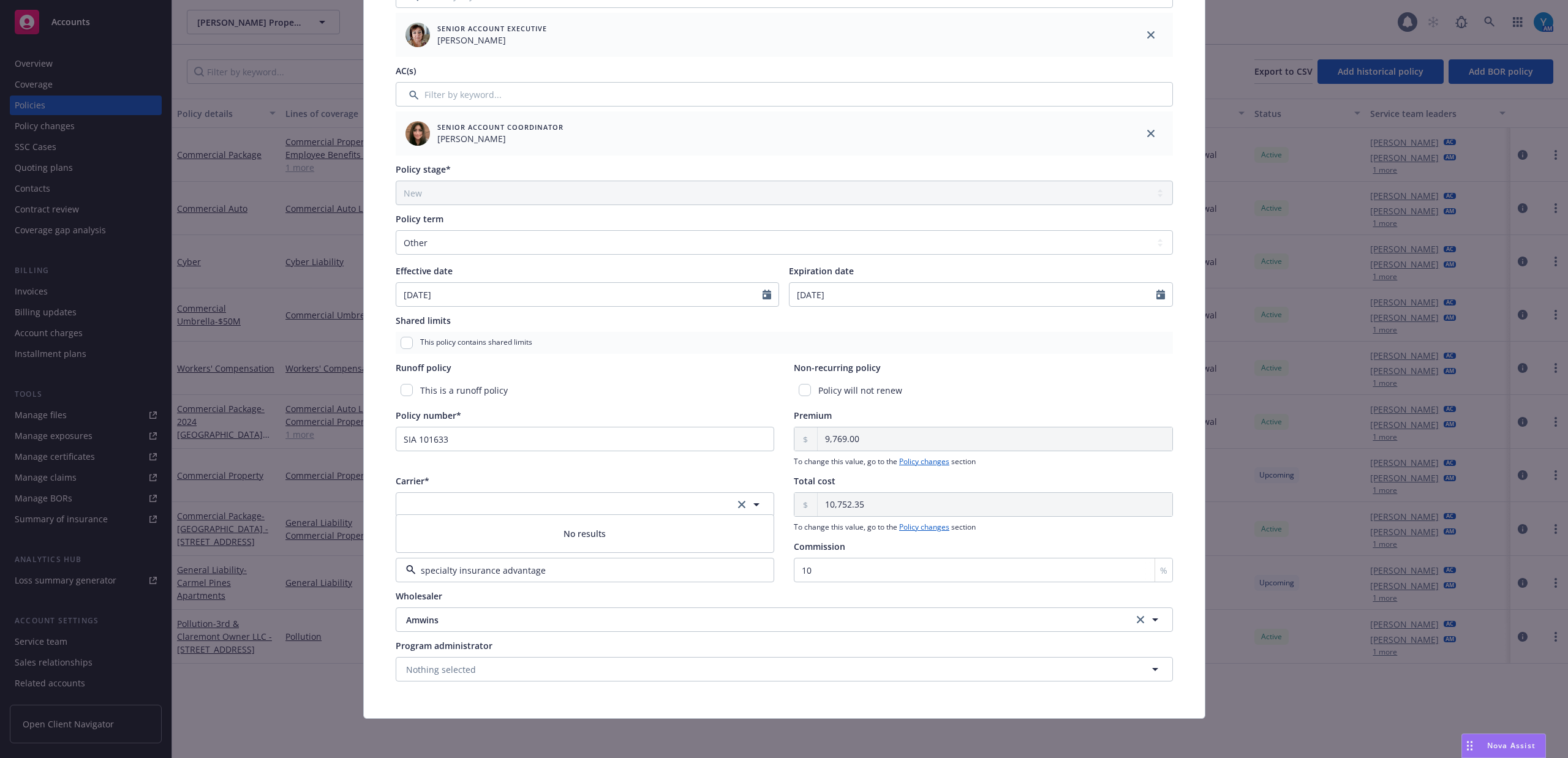
type input "specialty insurance advantage"
click at [584, 571] on input "specialty insurance advantage" at bounding box center [582, 570] width 334 height 13
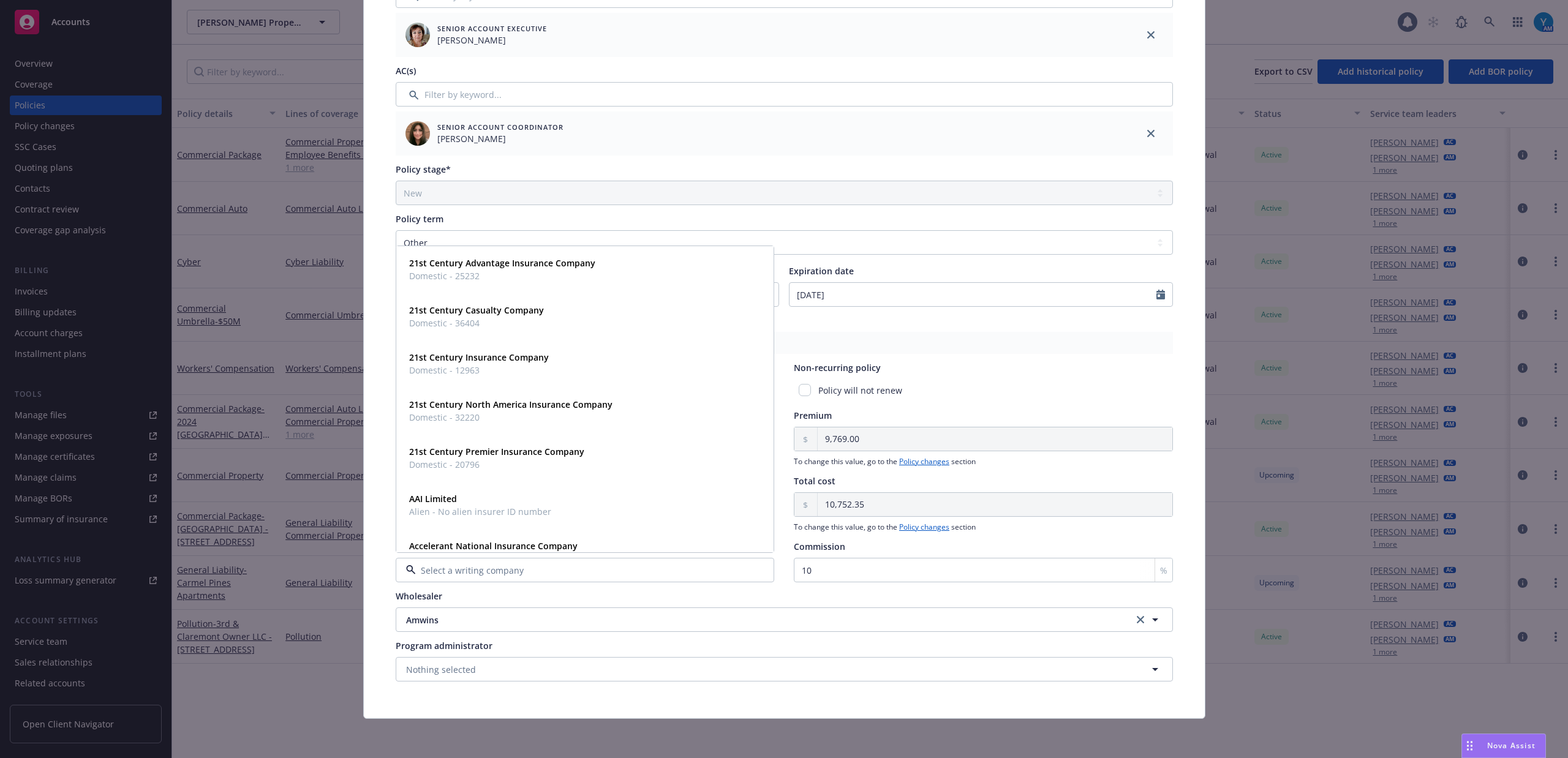
click at [515, 577] on div at bounding box center [584, 570] width 379 height 25
click at [524, 594] on div "Wholesaler" at bounding box center [784, 596] width 777 height 13
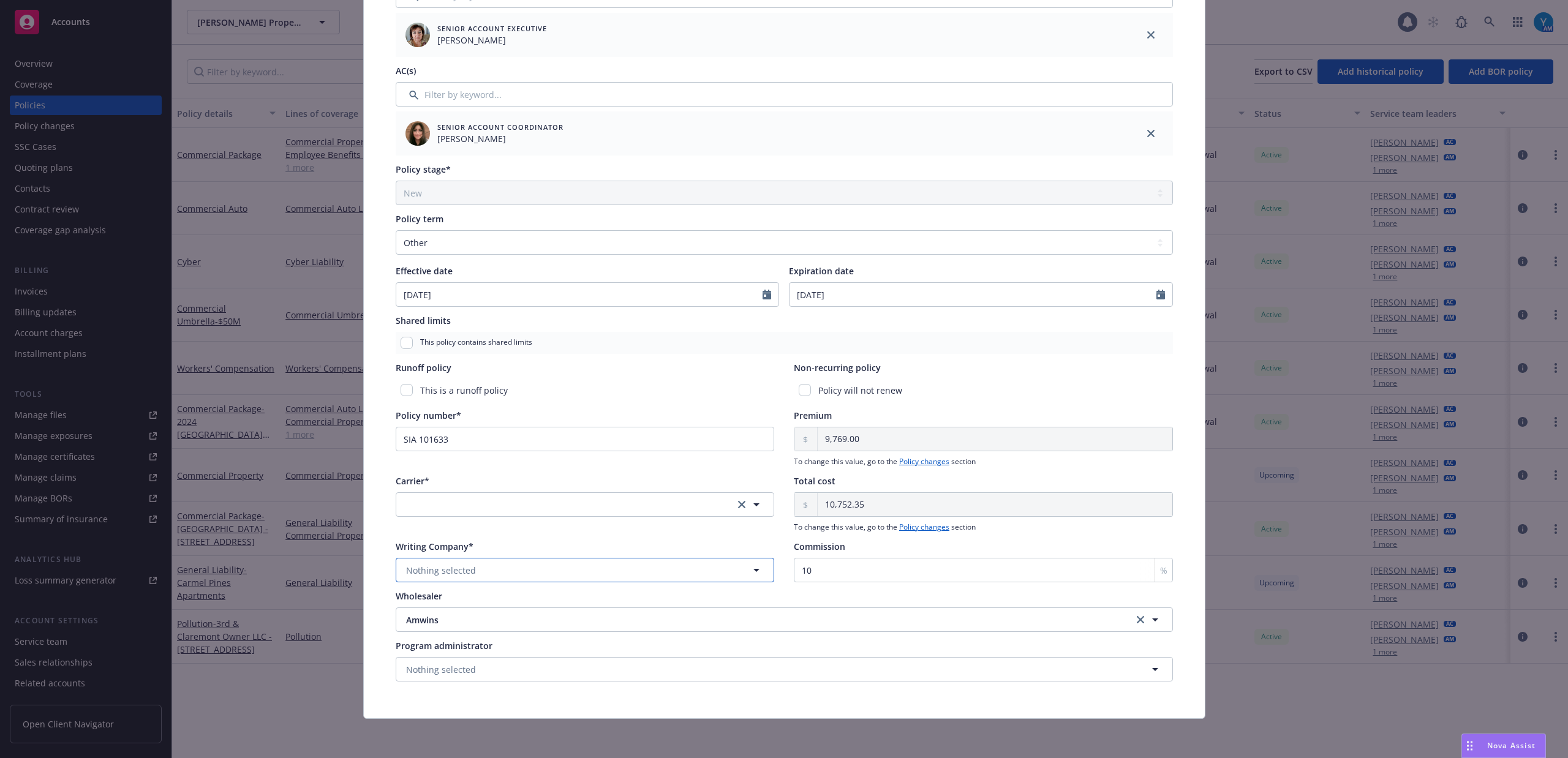
click at [462, 576] on span "Nothing selected" at bounding box center [441, 570] width 70 height 13
click at [471, 567] on button "Nothing selected" at bounding box center [584, 570] width 379 height 25
type input "westchester"
click at [505, 535] on span "Domestic - 10172" at bounding box center [508, 535] width 197 height 13
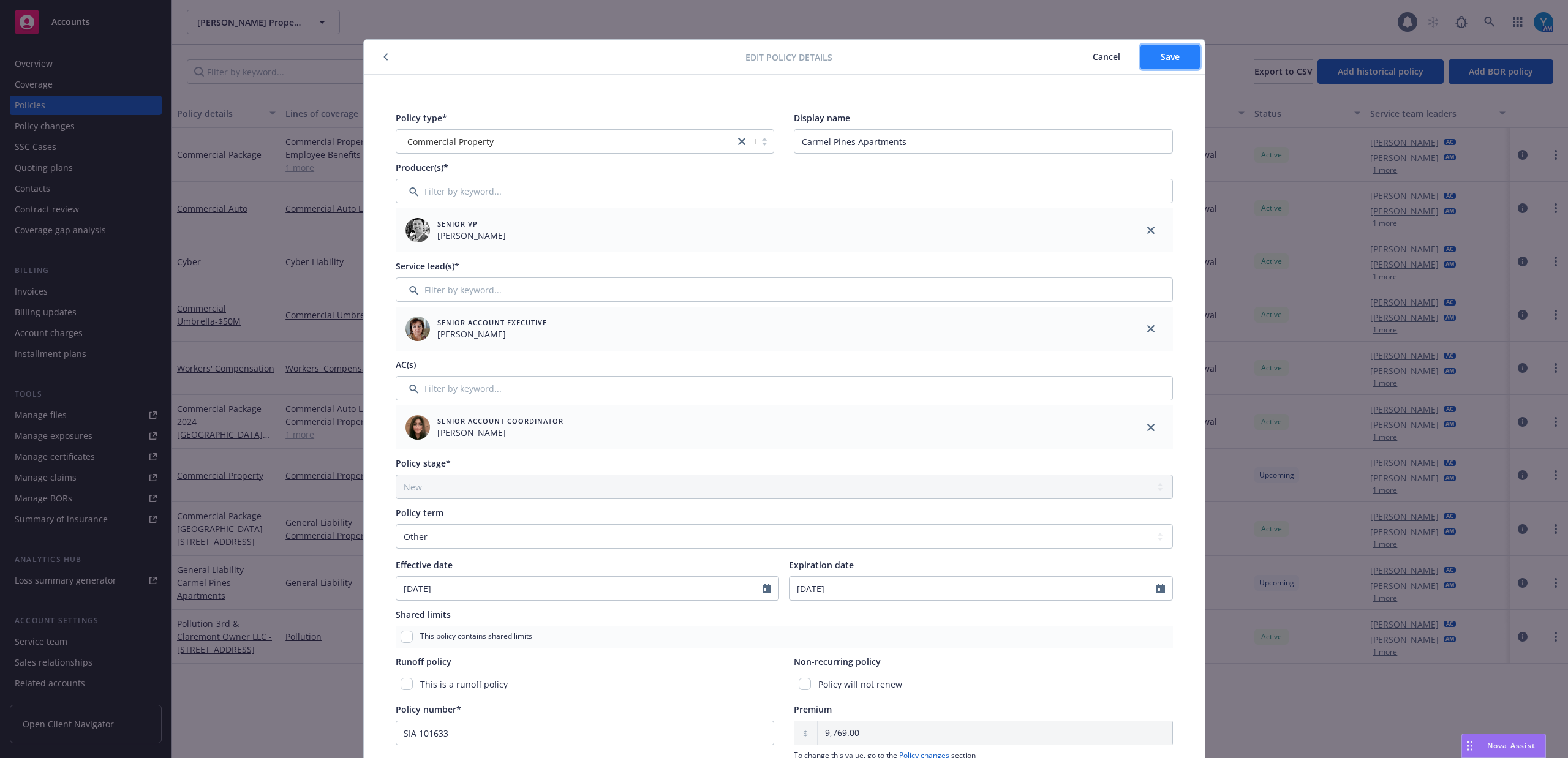
click at [1179, 57] on button "Save" at bounding box center [1170, 57] width 60 height 25
